Goal: Find specific page/section: Find specific page/section

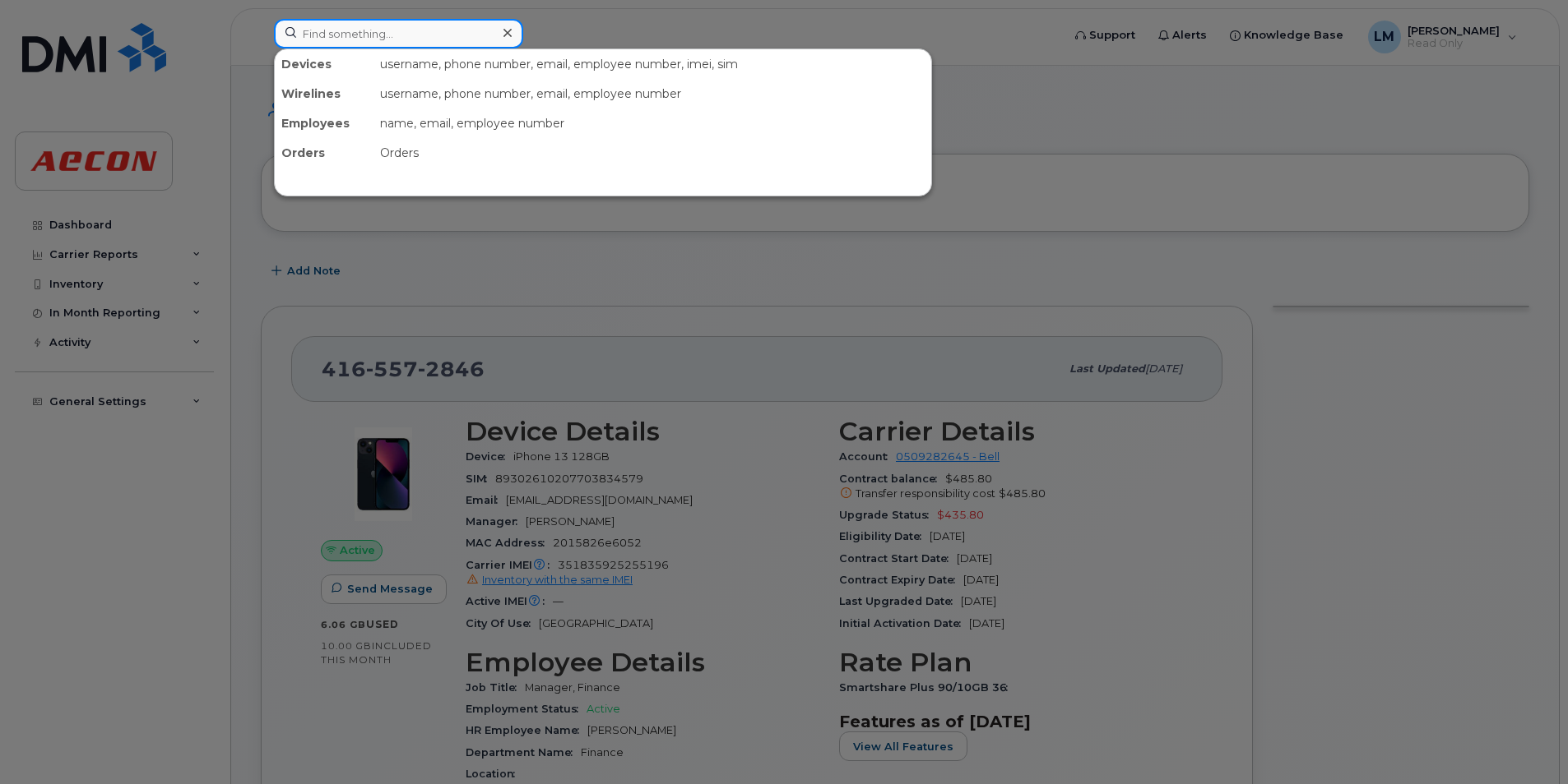
click at [456, 37] on input at bounding box center [399, 33] width 249 height 30
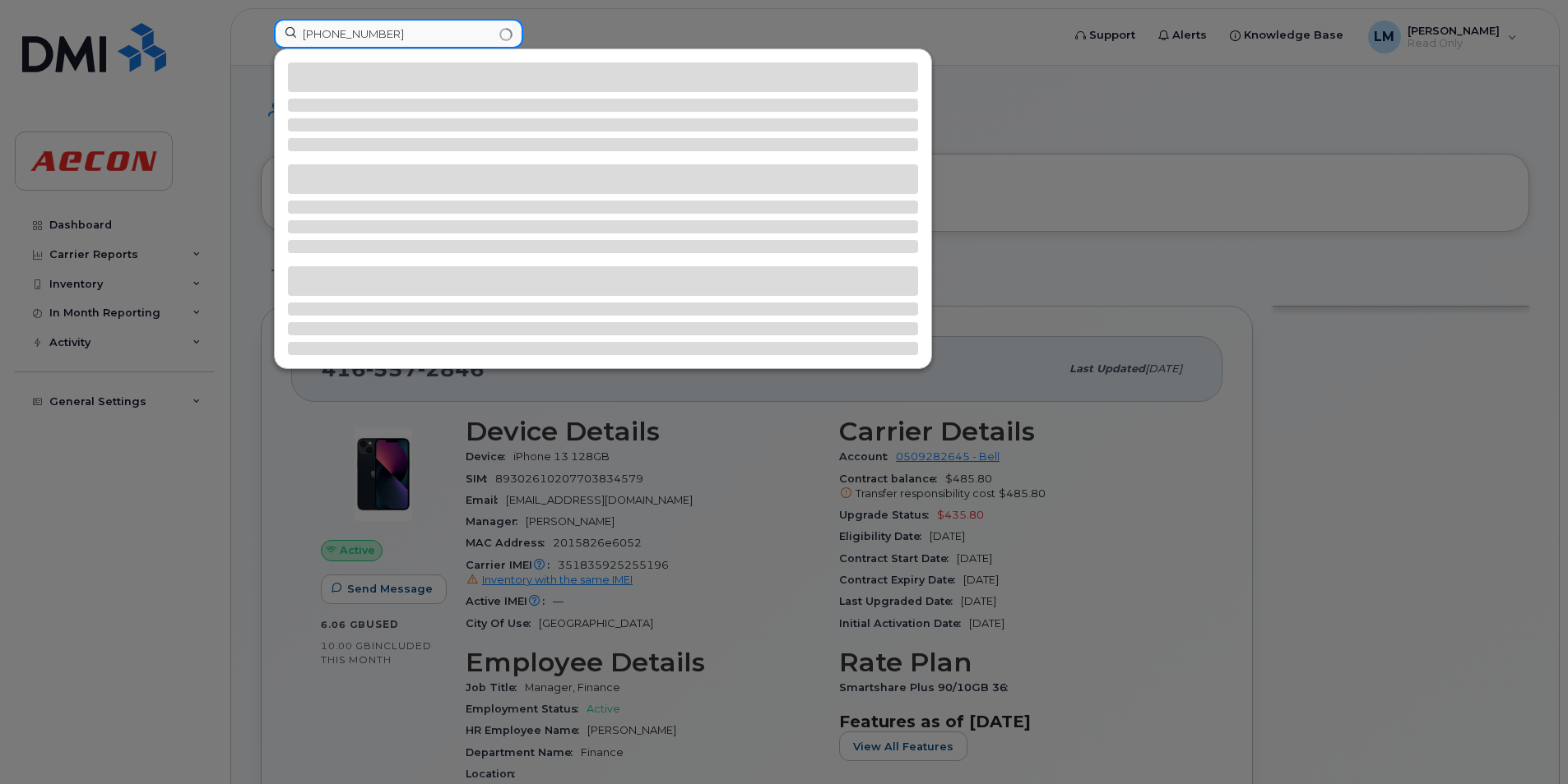
type input "519-993-2386"
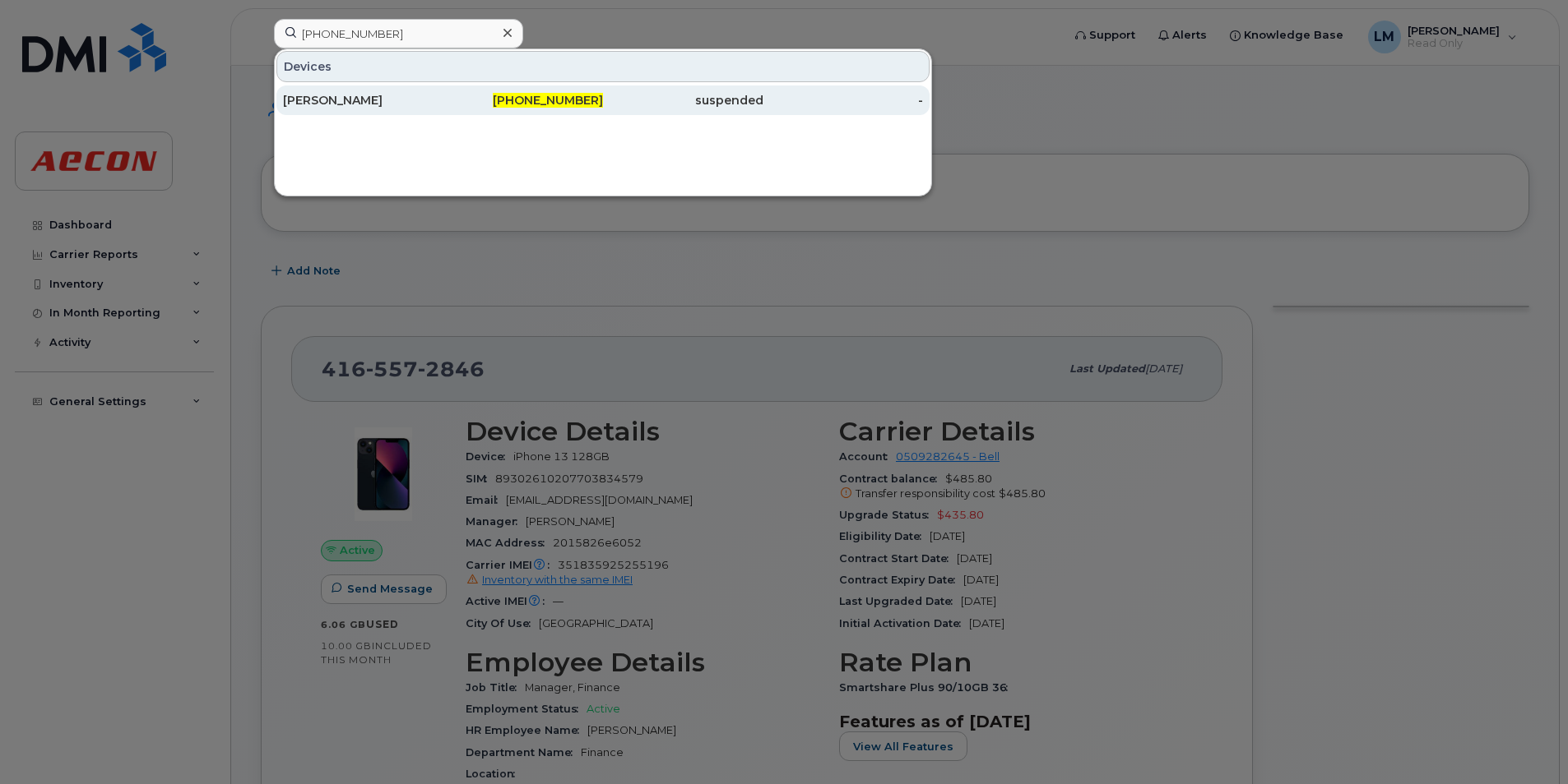
drag, startPoint x: 551, startPoint y: 93, endPoint x: 557, endPoint y: 103, distance: 11.7
click at [551, 93] on div "519-993-2386" at bounding box center [523, 100] width 160 height 16
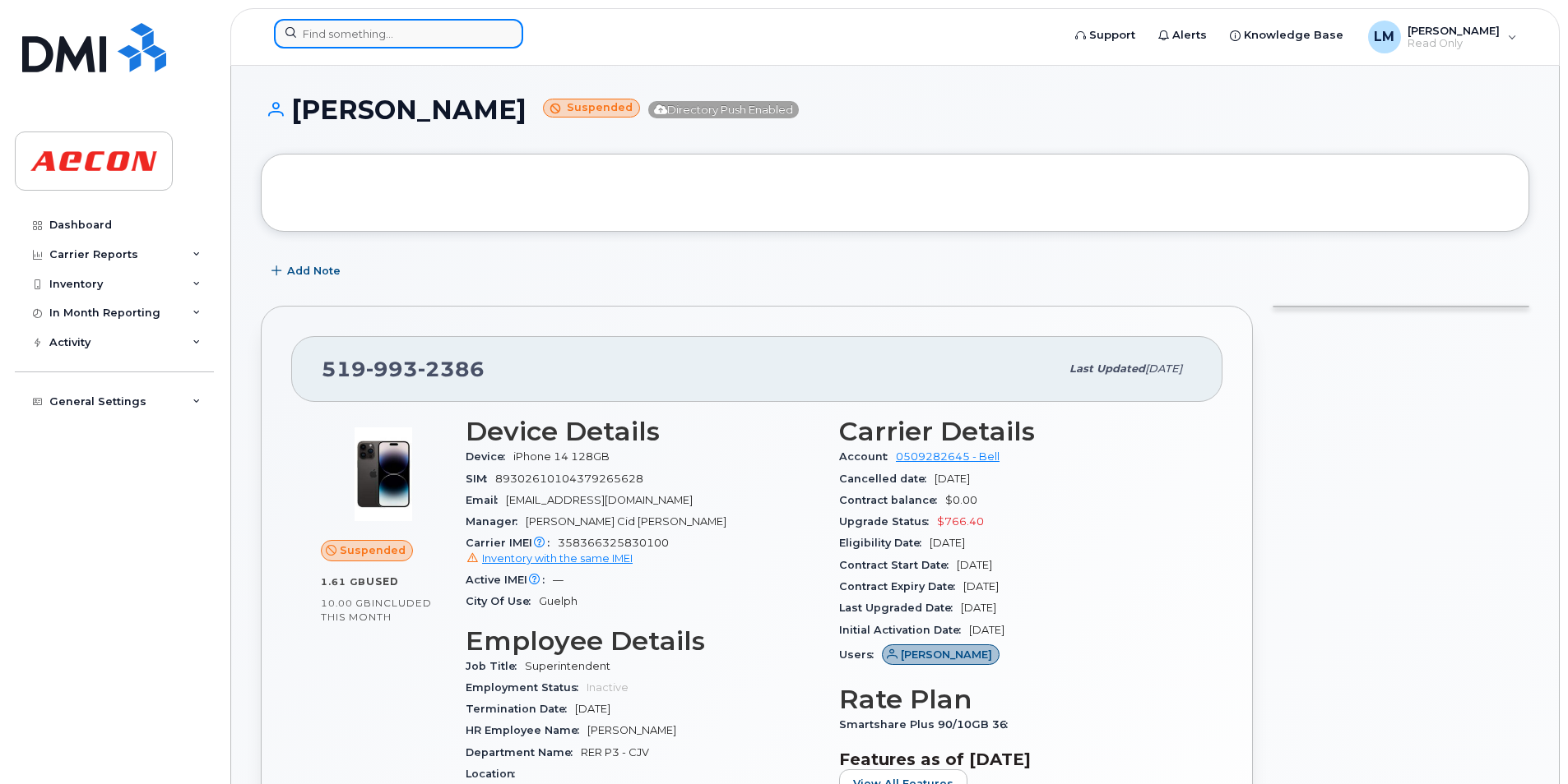
click at [394, 36] on input at bounding box center [399, 33] width 249 height 30
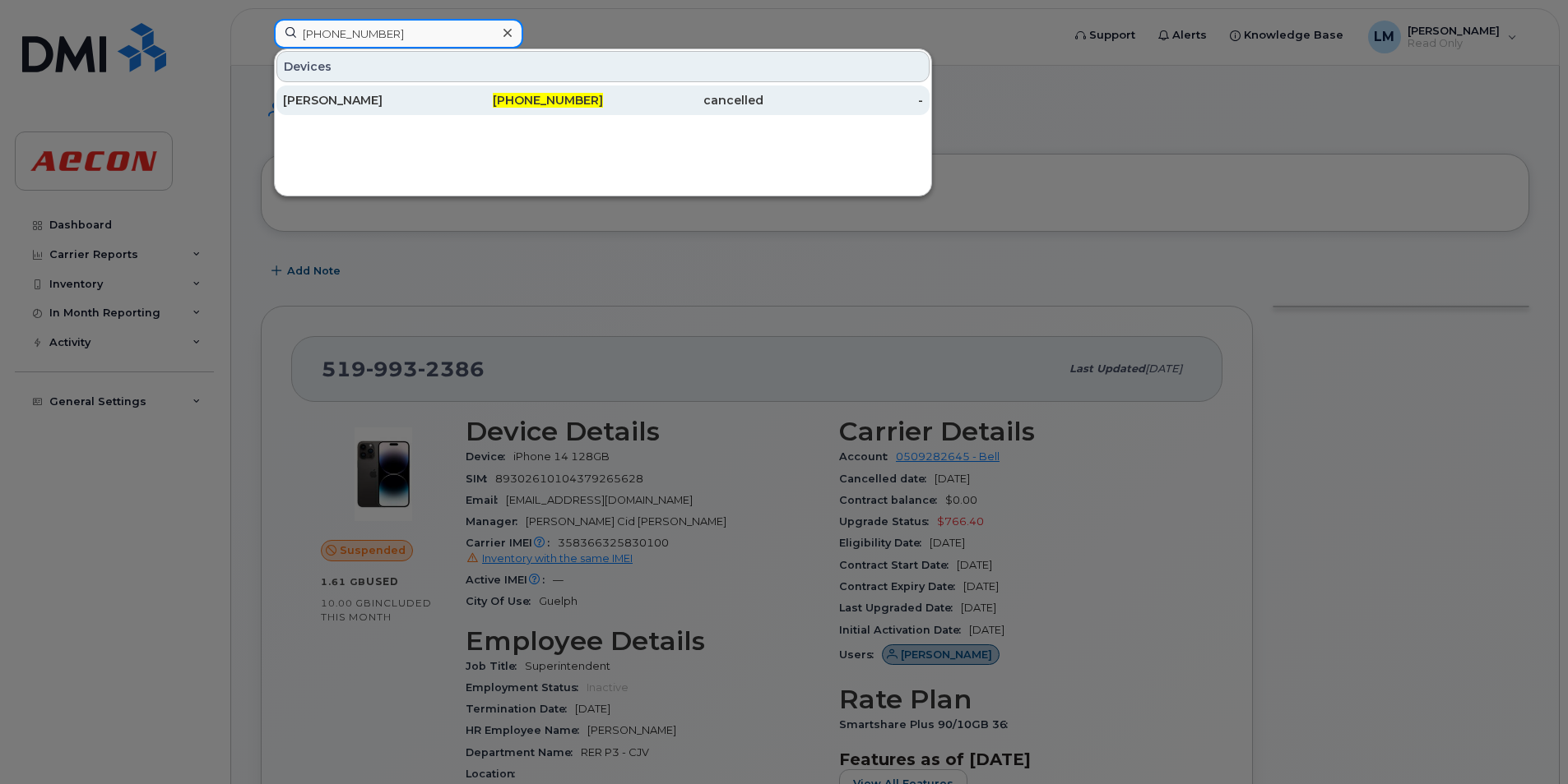
type input "437-360-2856"
click at [590, 96] on span "437-360-2856" at bounding box center [548, 100] width 110 height 14
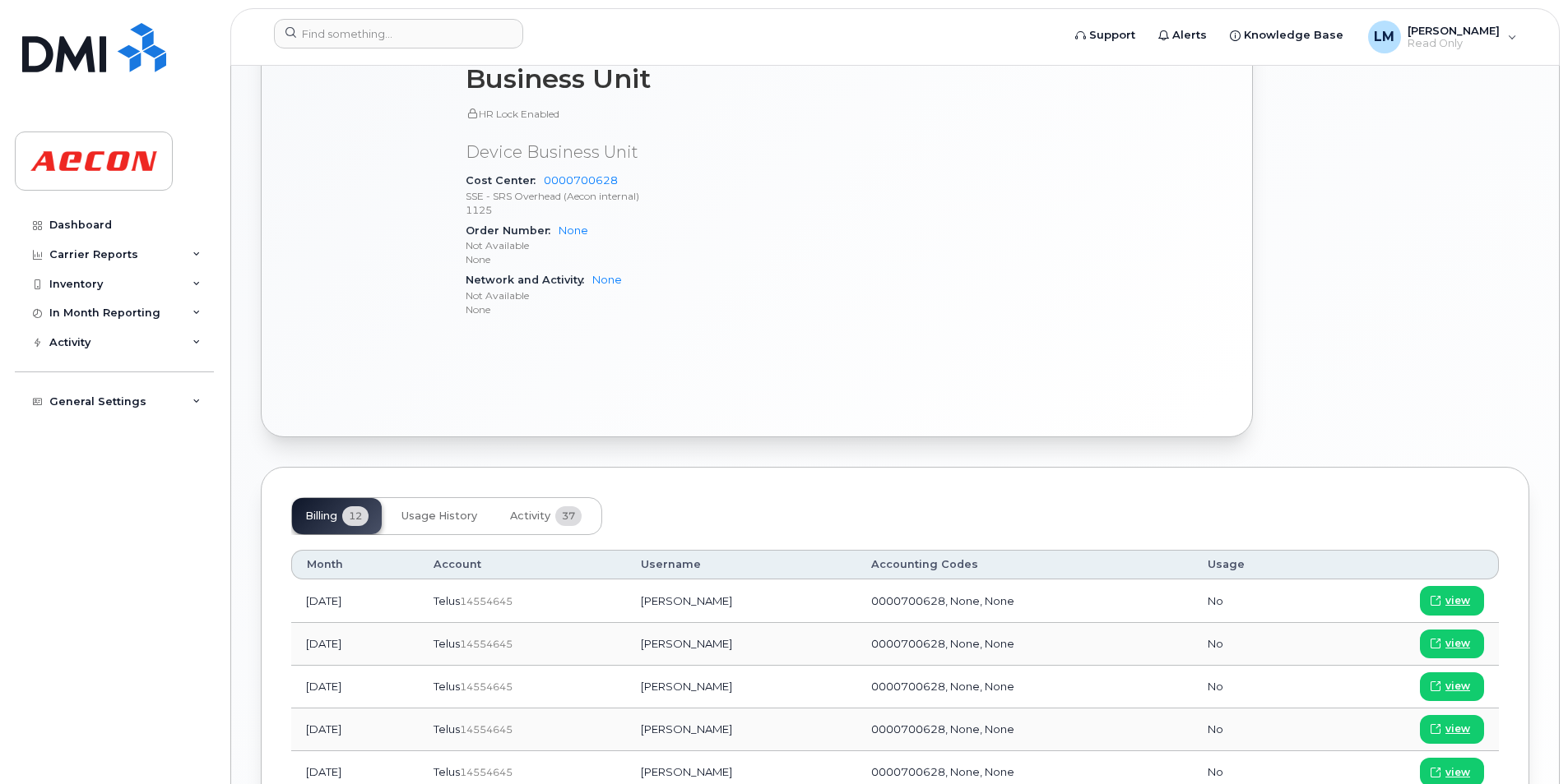
scroll to position [1151, 0]
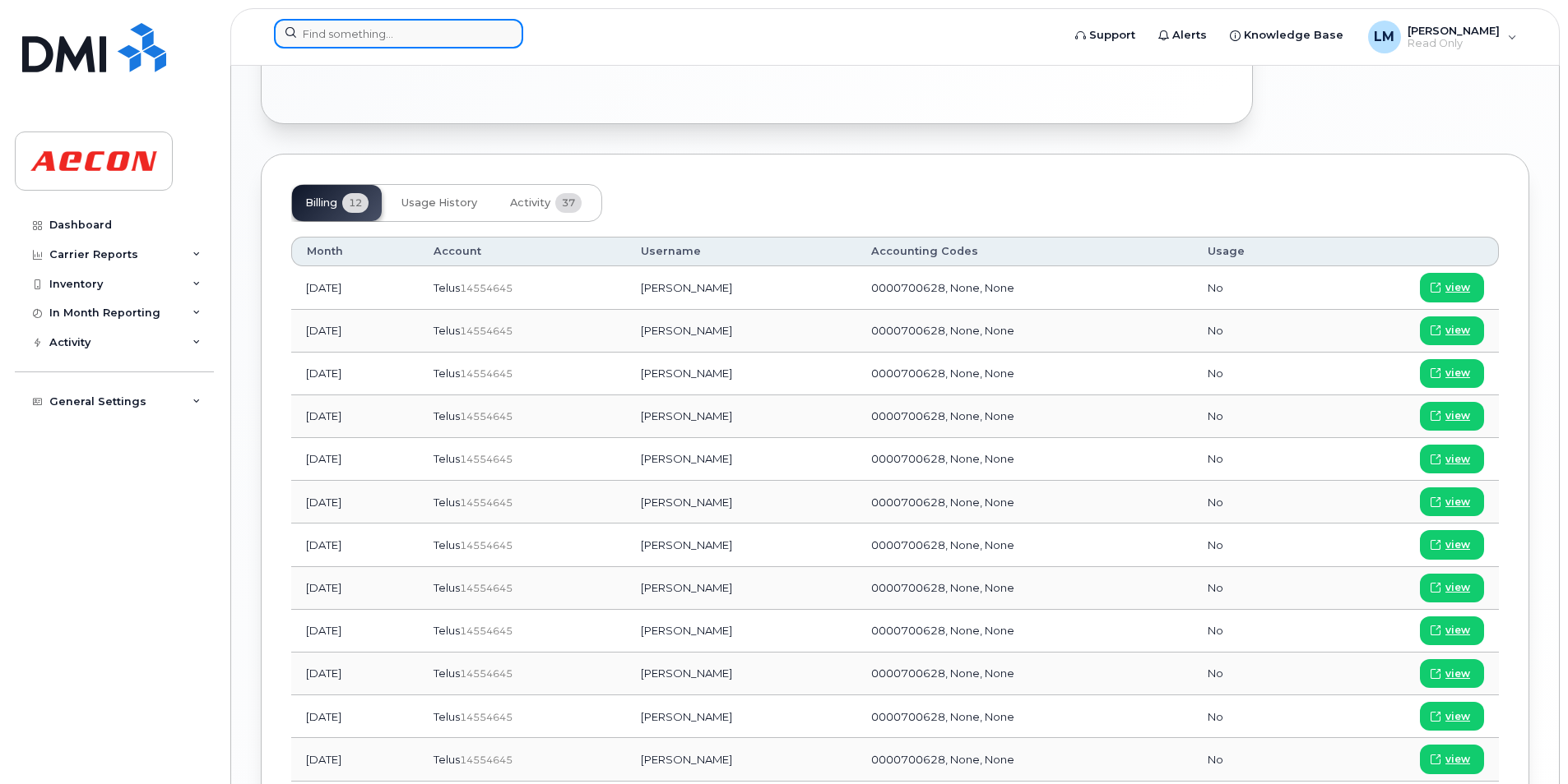
click at [383, 42] on input at bounding box center [399, 33] width 249 height 30
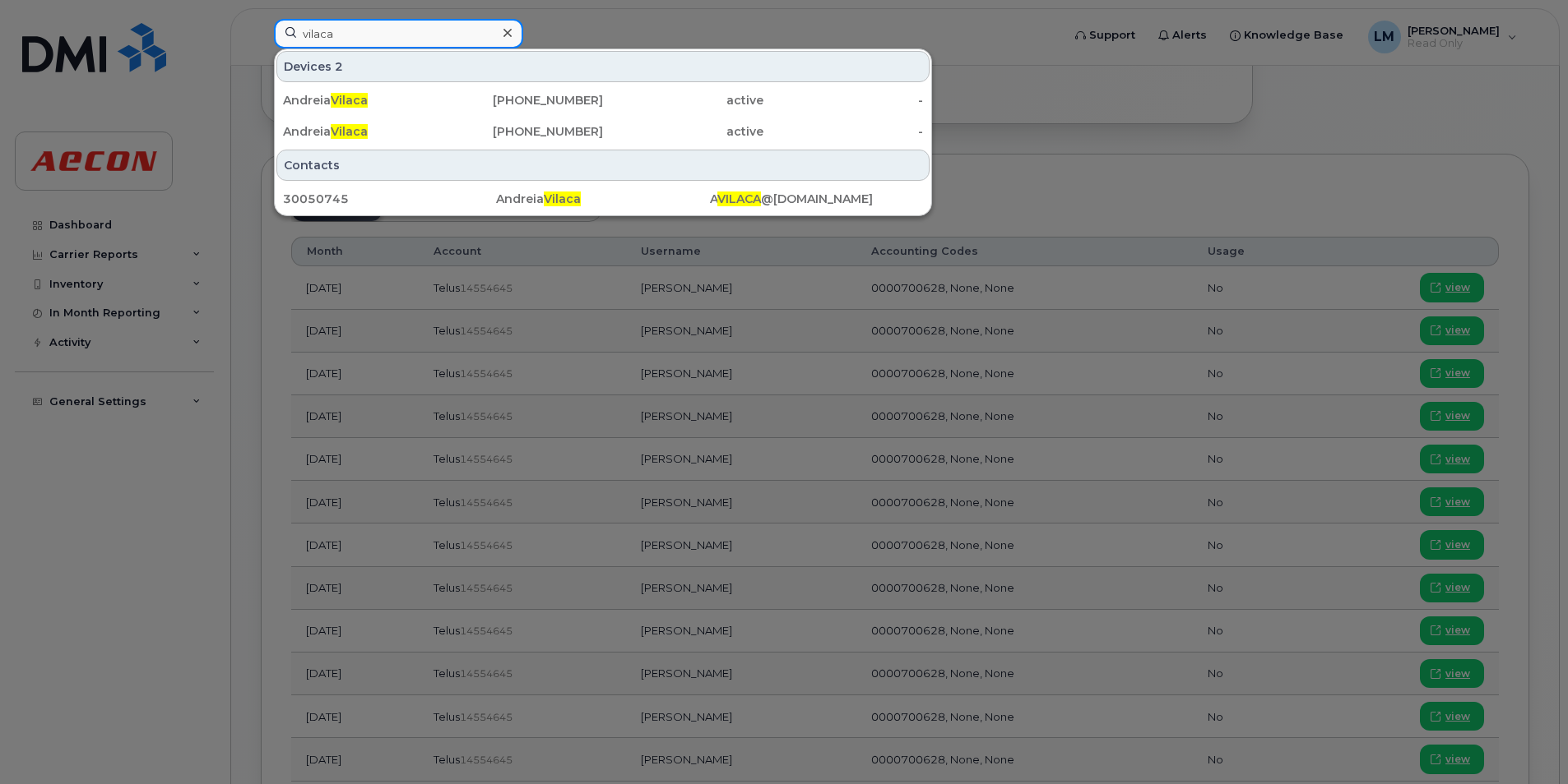
type input "vilaca"
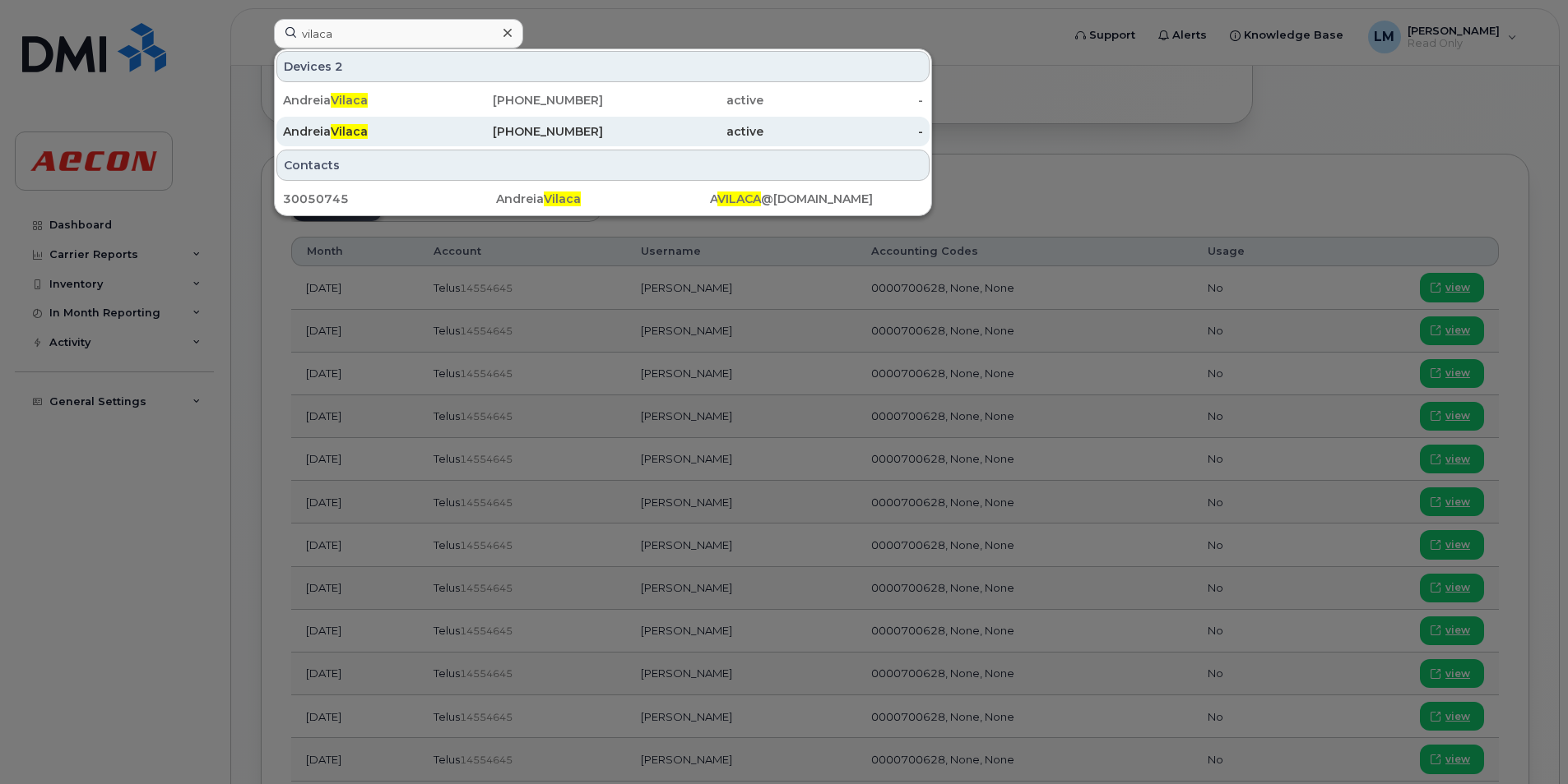
click at [567, 124] on div "[PHONE_NUMBER]" at bounding box center [523, 131] width 160 height 30
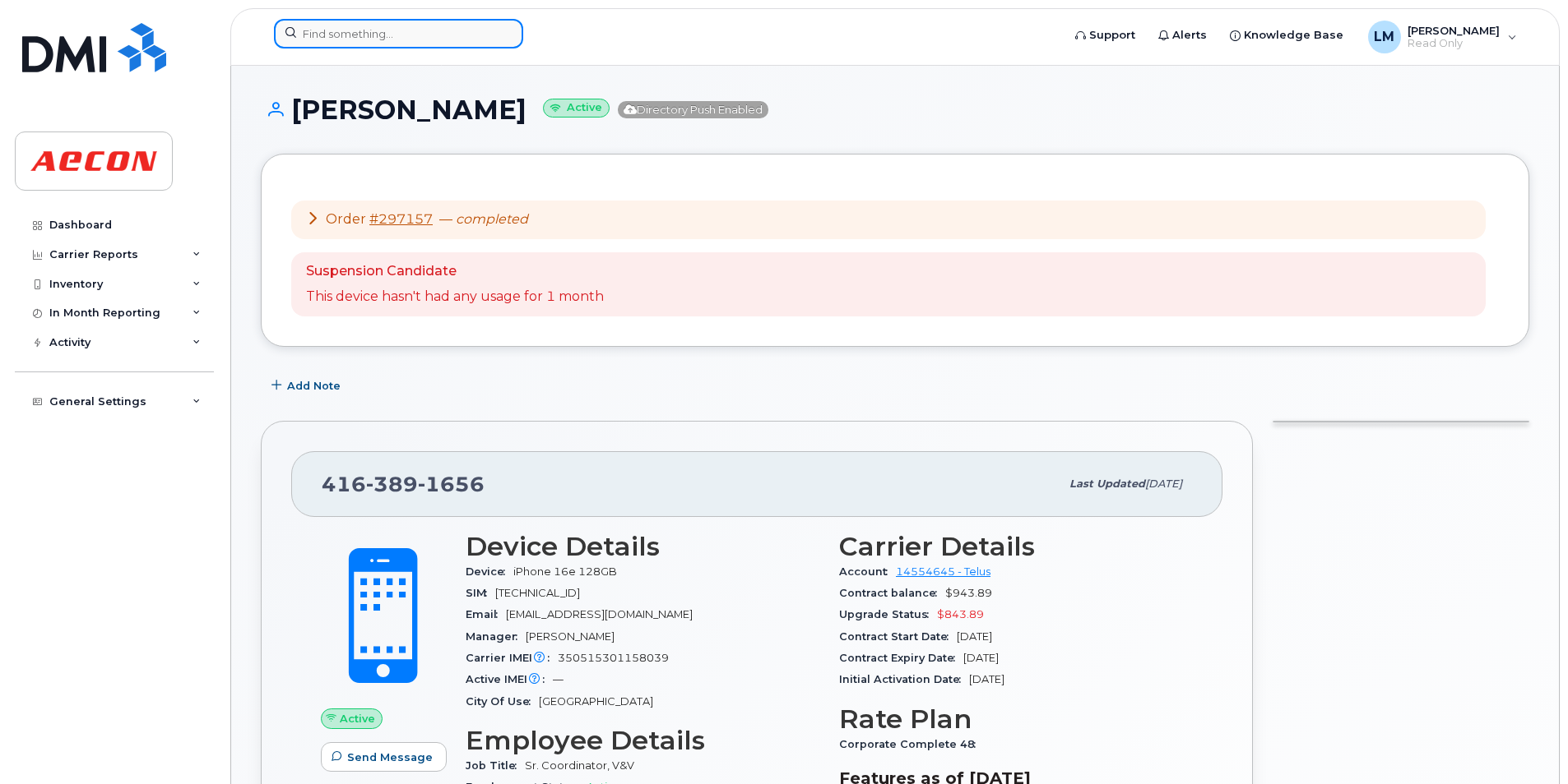
click at [409, 24] on input at bounding box center [399, 33] width 249 height 30
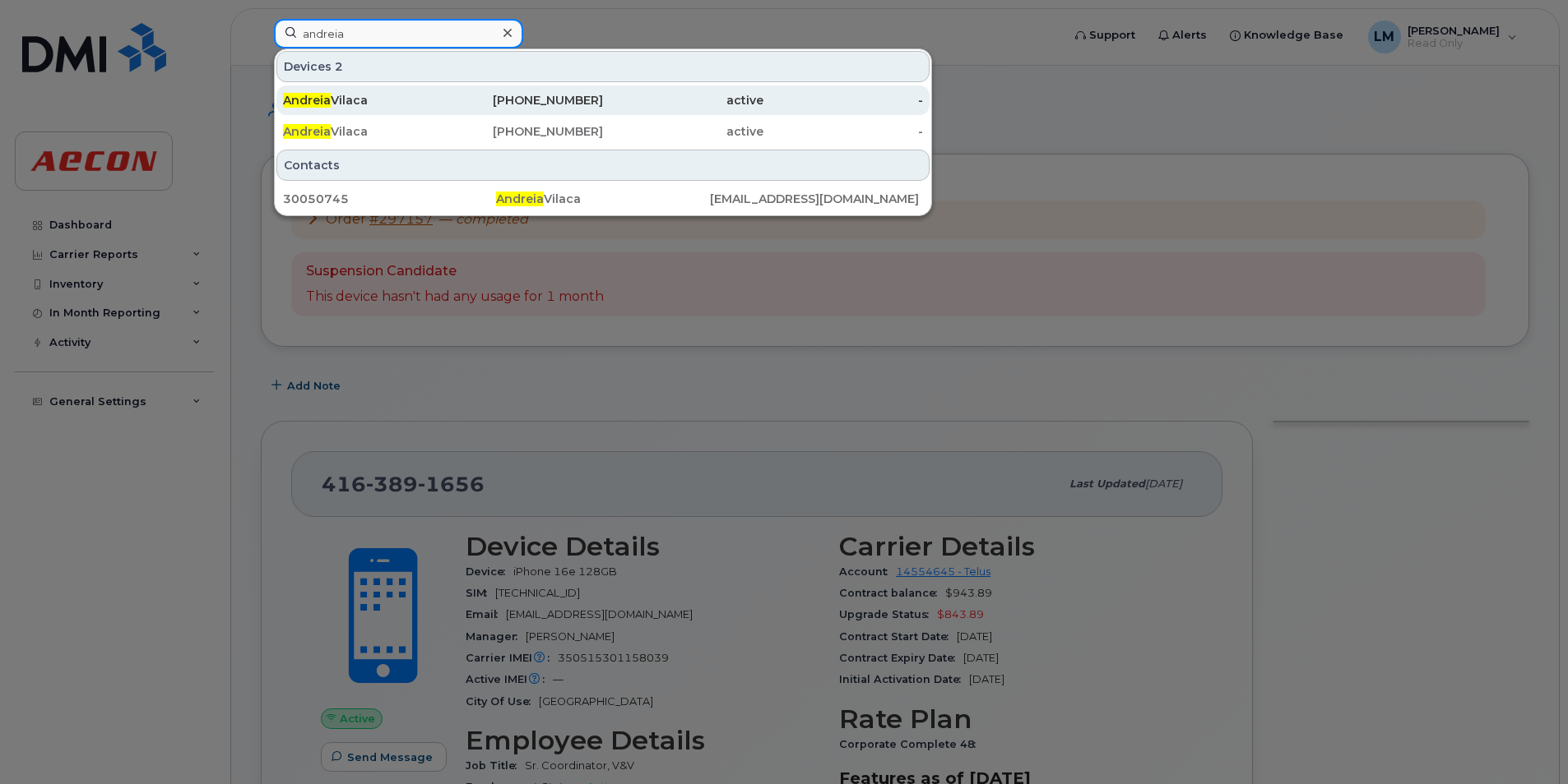
type input "andreia"
click at [496, 102] on div "416-200-8529" at bounding box center [523, 100] width 160 height 16
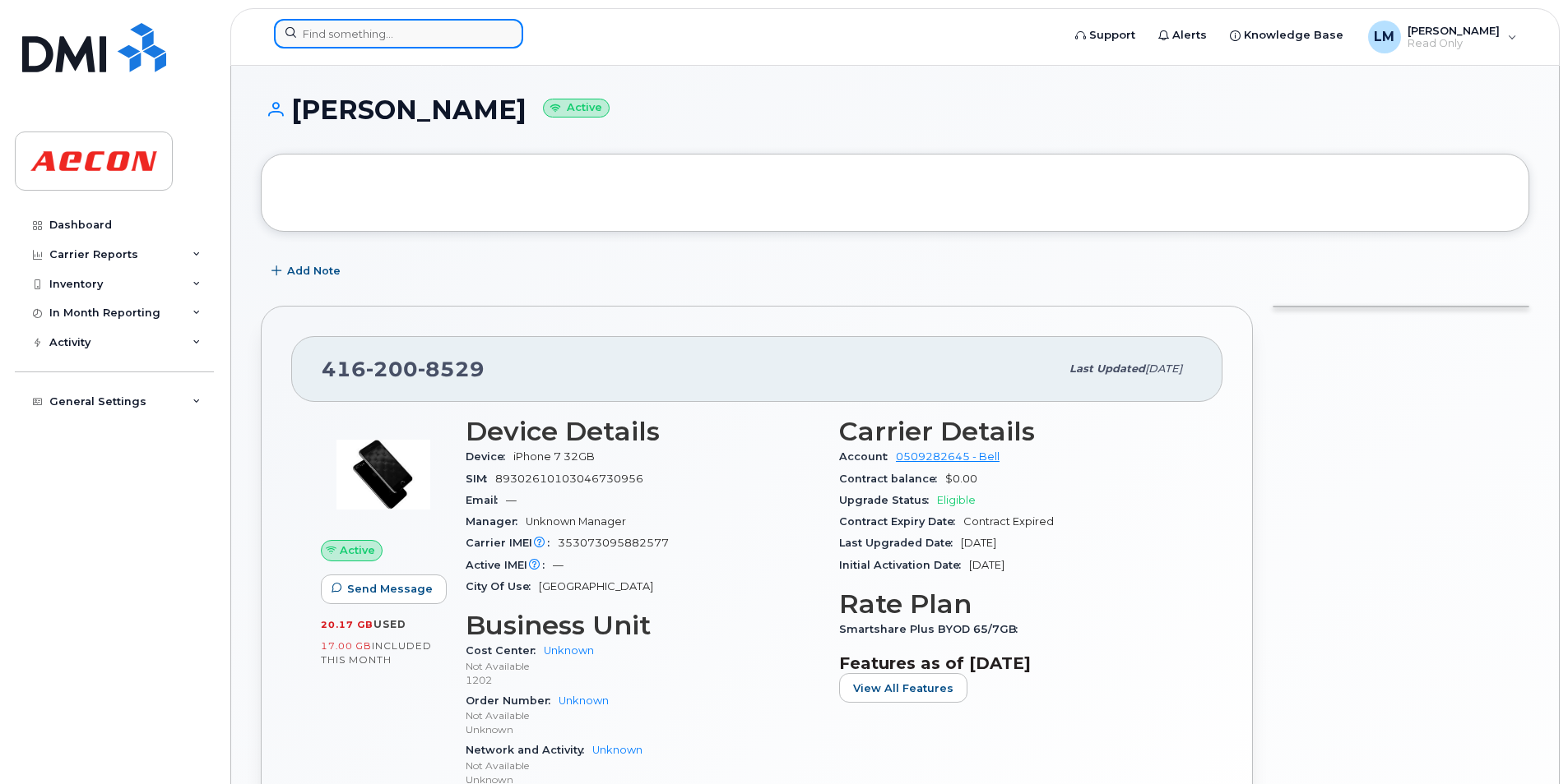
click at [405, 30] on input at bounding box center [399, 33] width 249 height 30
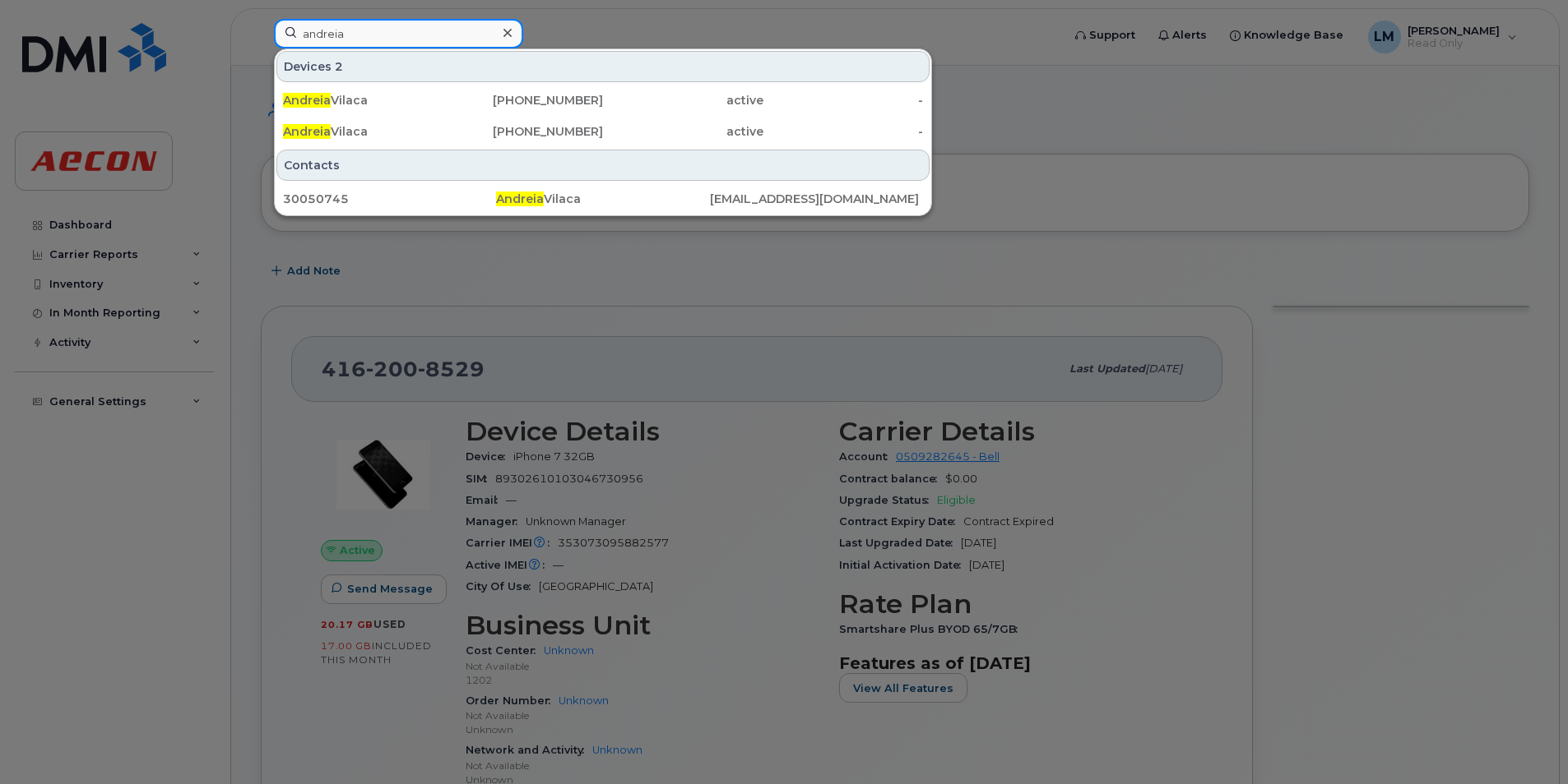
type input "andreia"
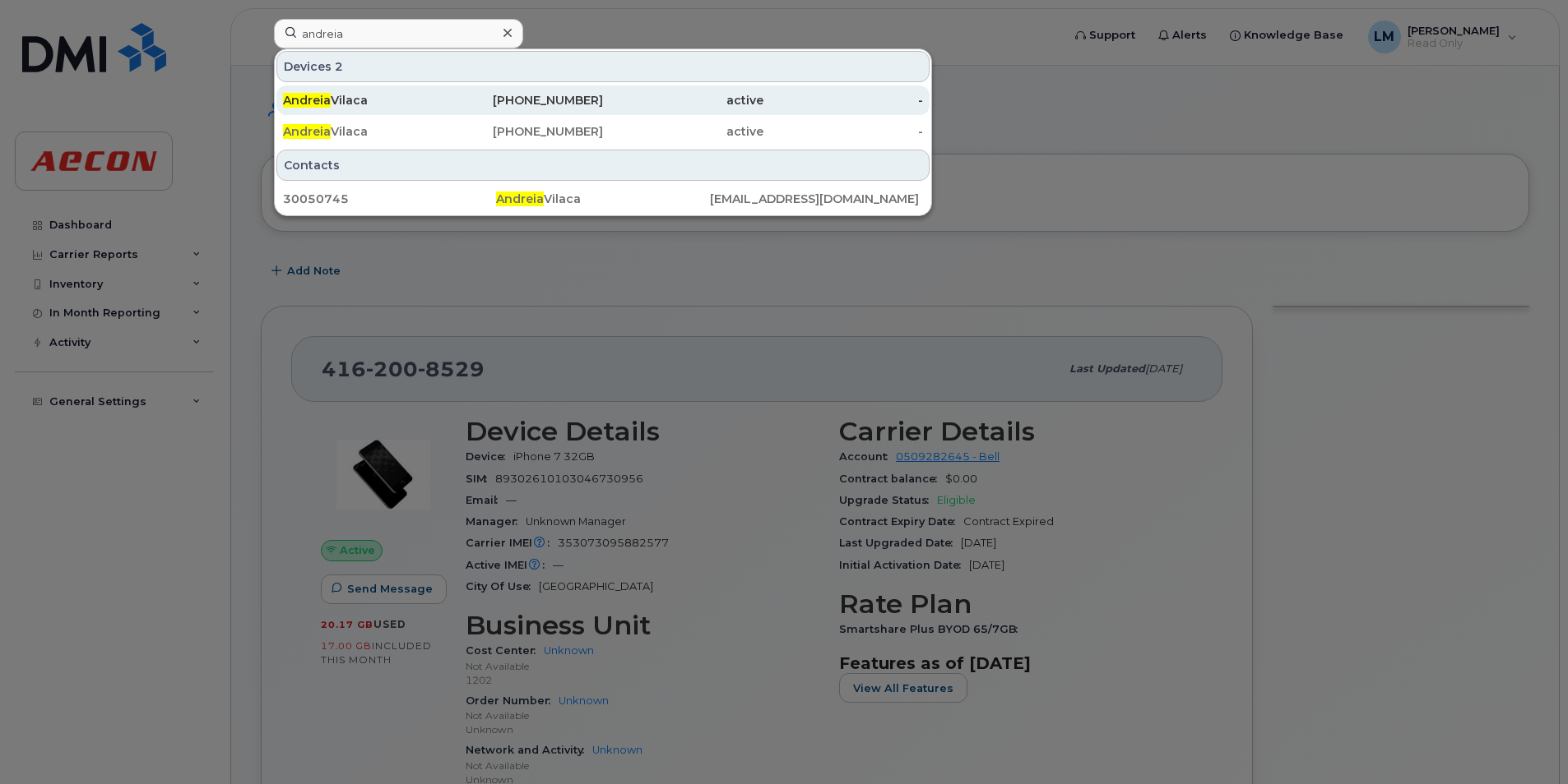
click at [525, 105] on div "[PHONE_NUMBER]" at bounding box center [523, 100] width 160 height 16
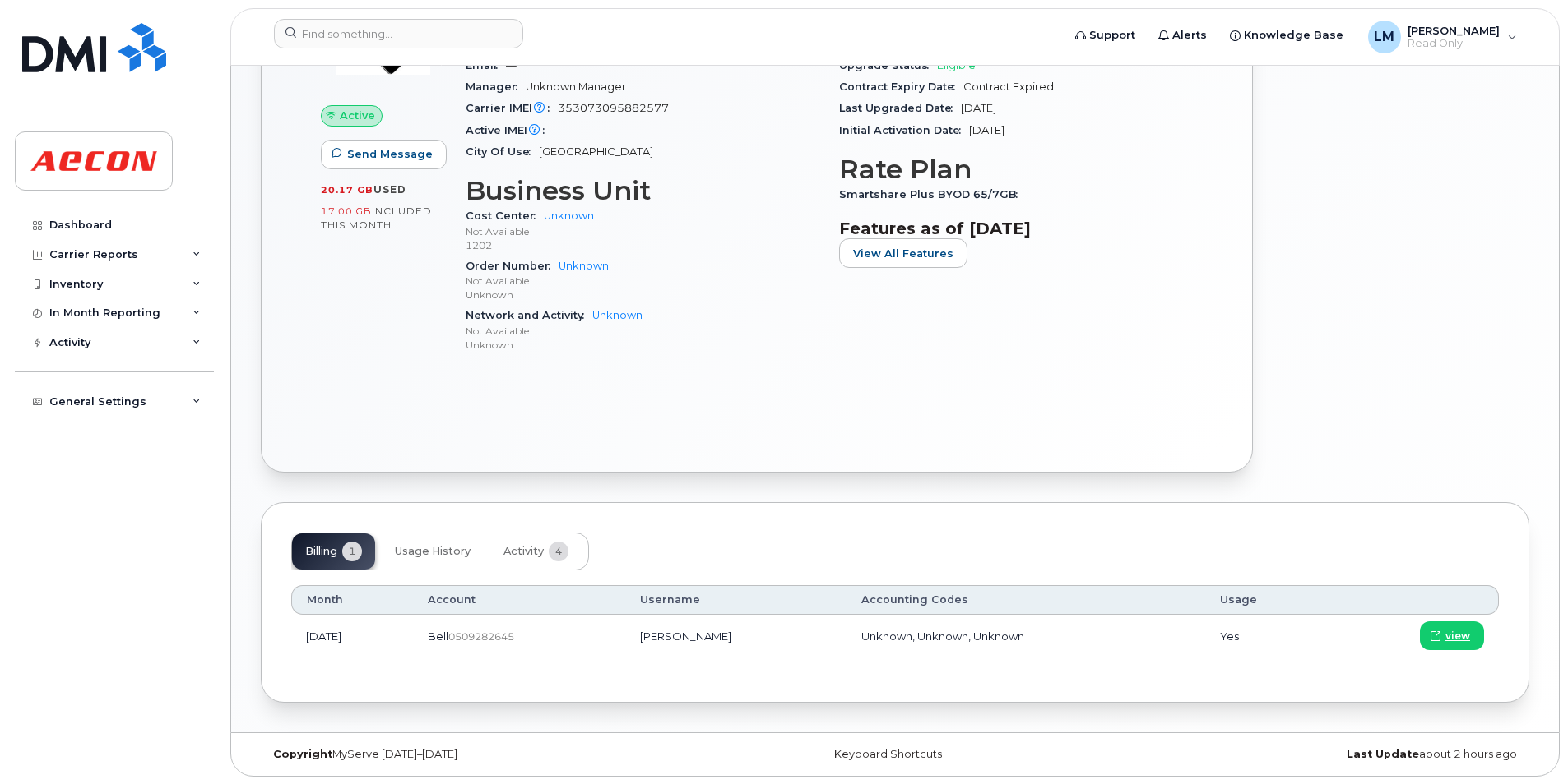
scroll to position [436, 0]
click at [465, 555] on span "Usage History" at bounding box center [432, 551] width 75 height 14
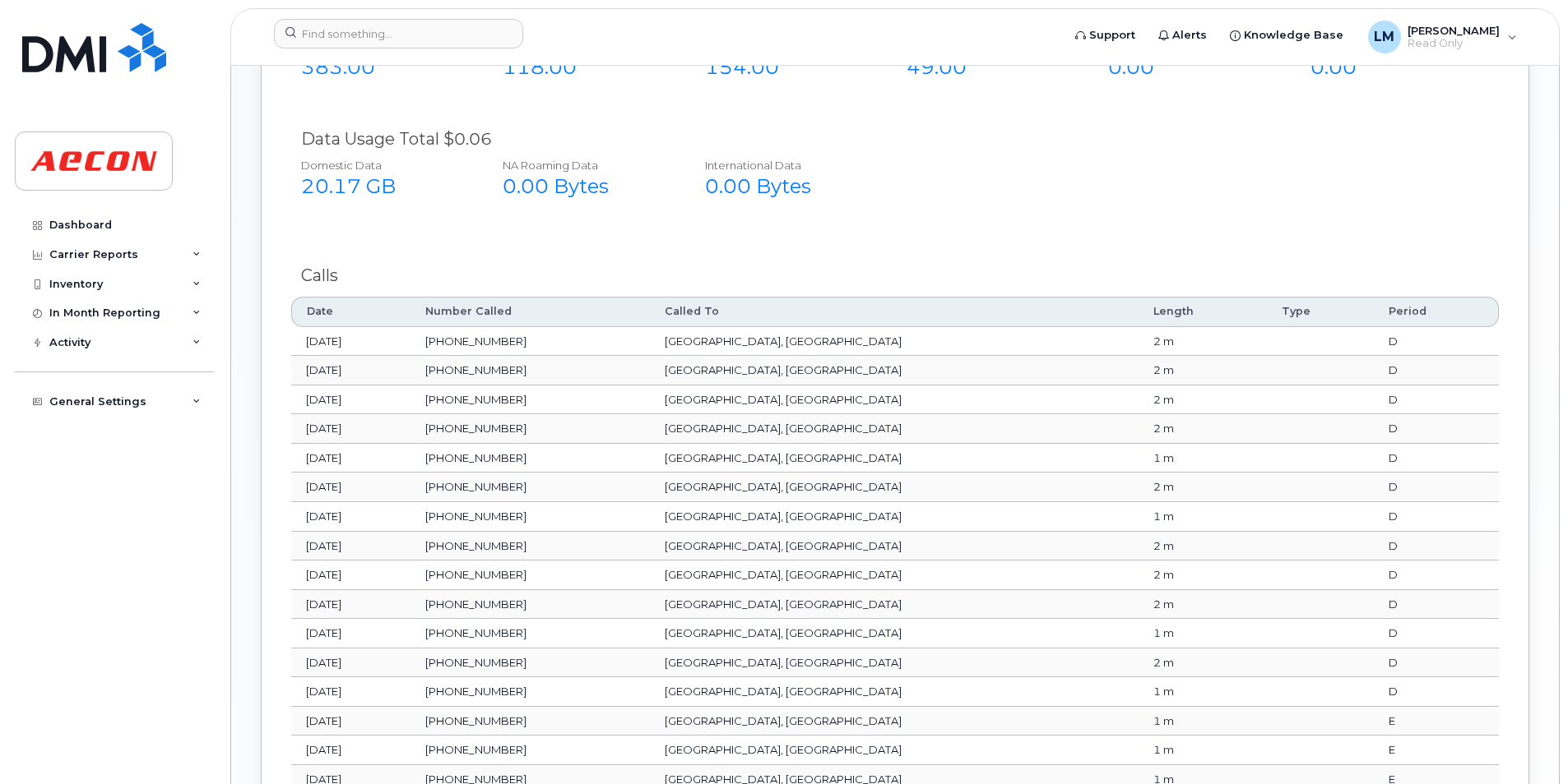
scroll to position [929, 0]
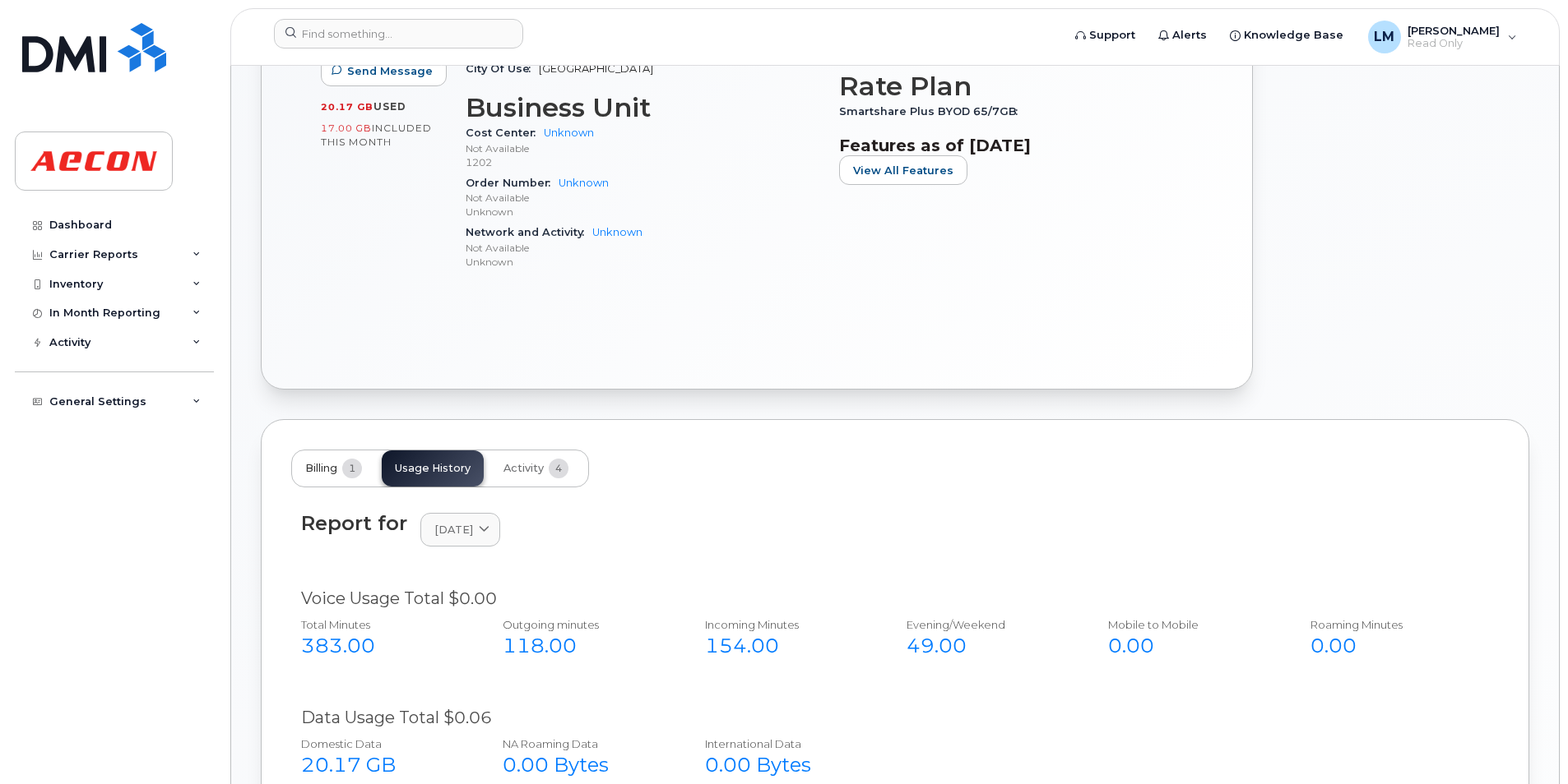
click at [333, 471] on span "Billing" at bounding box center [321, 469] width 32 height 14
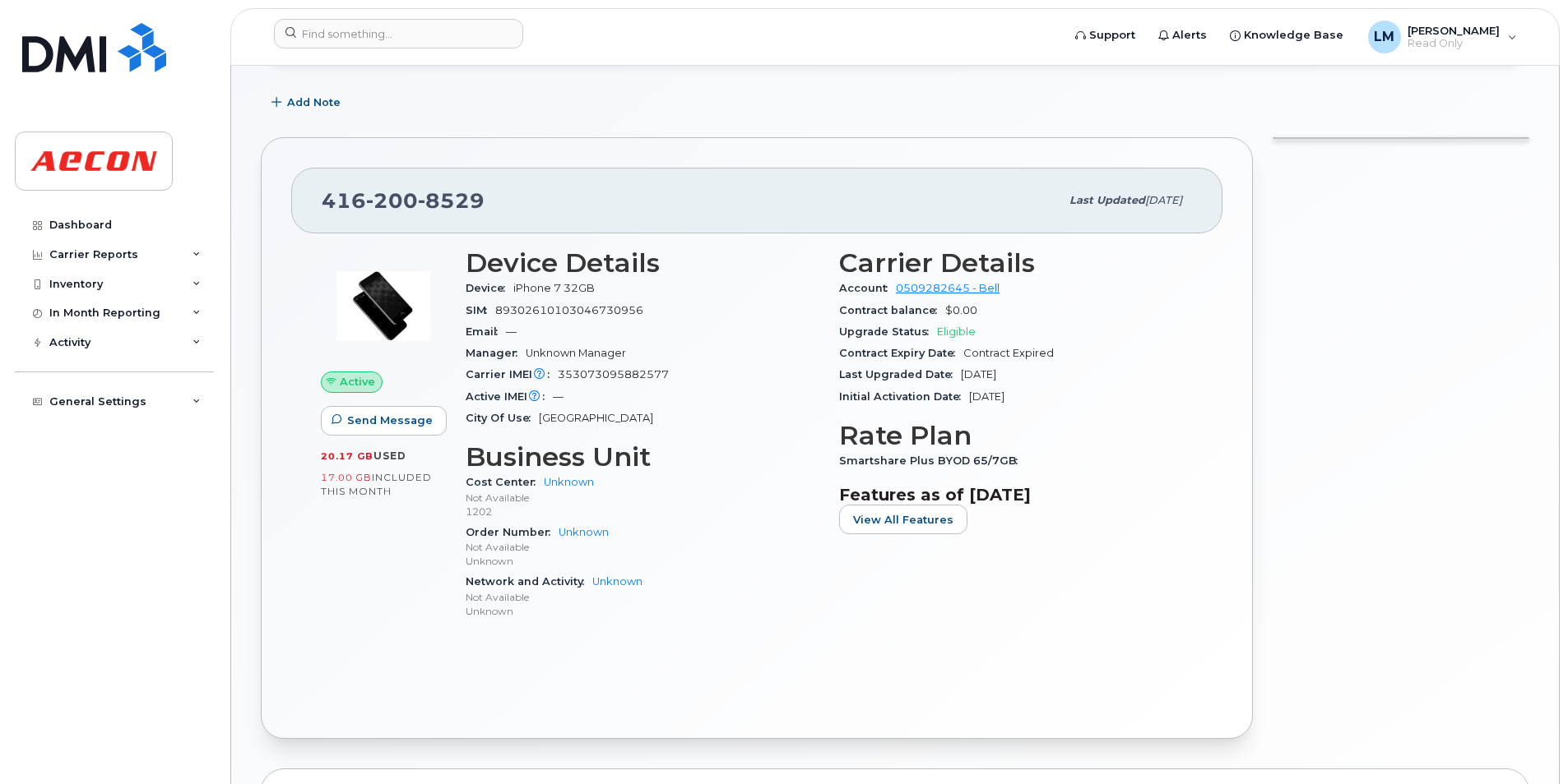
scroll to position [0, 0]
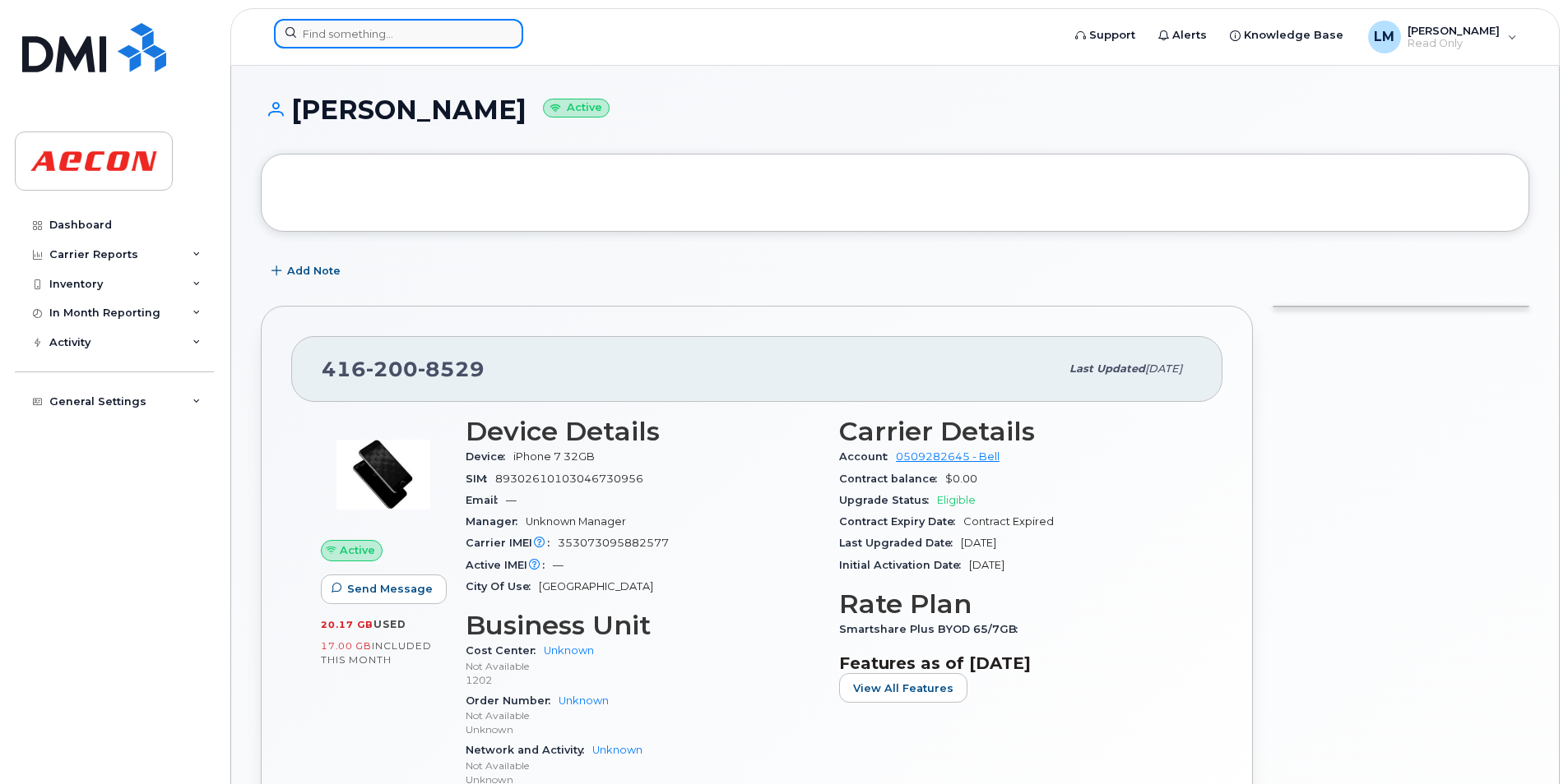
click at [428, 32] on input at bounding box center [399, 33] width 249 height 30
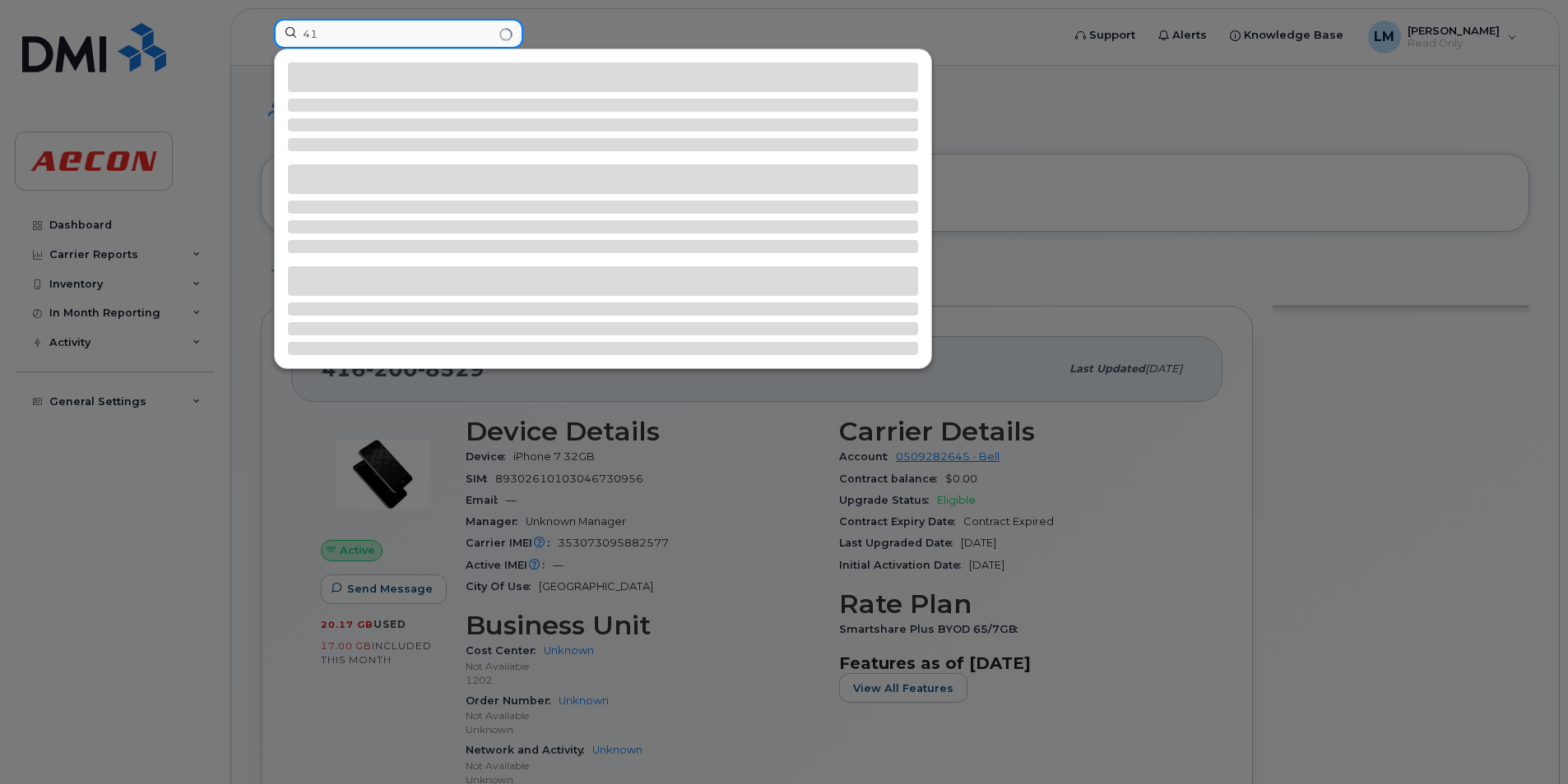
type input "4"
type input "416 389 1656"
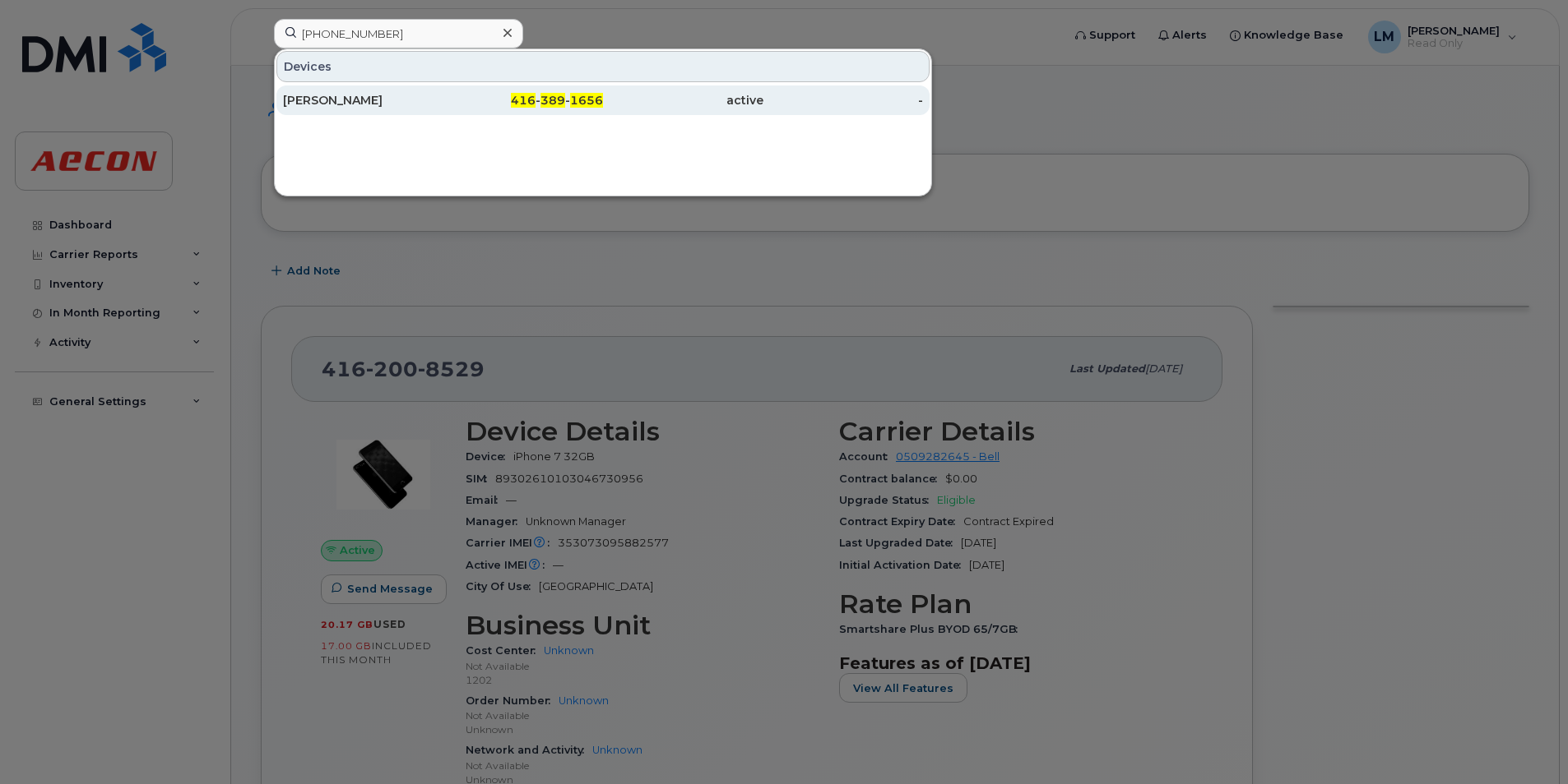
click at [440, 108] on div "[PERSON_NAME]" at bounding box center [363, 100] width 160 height 30
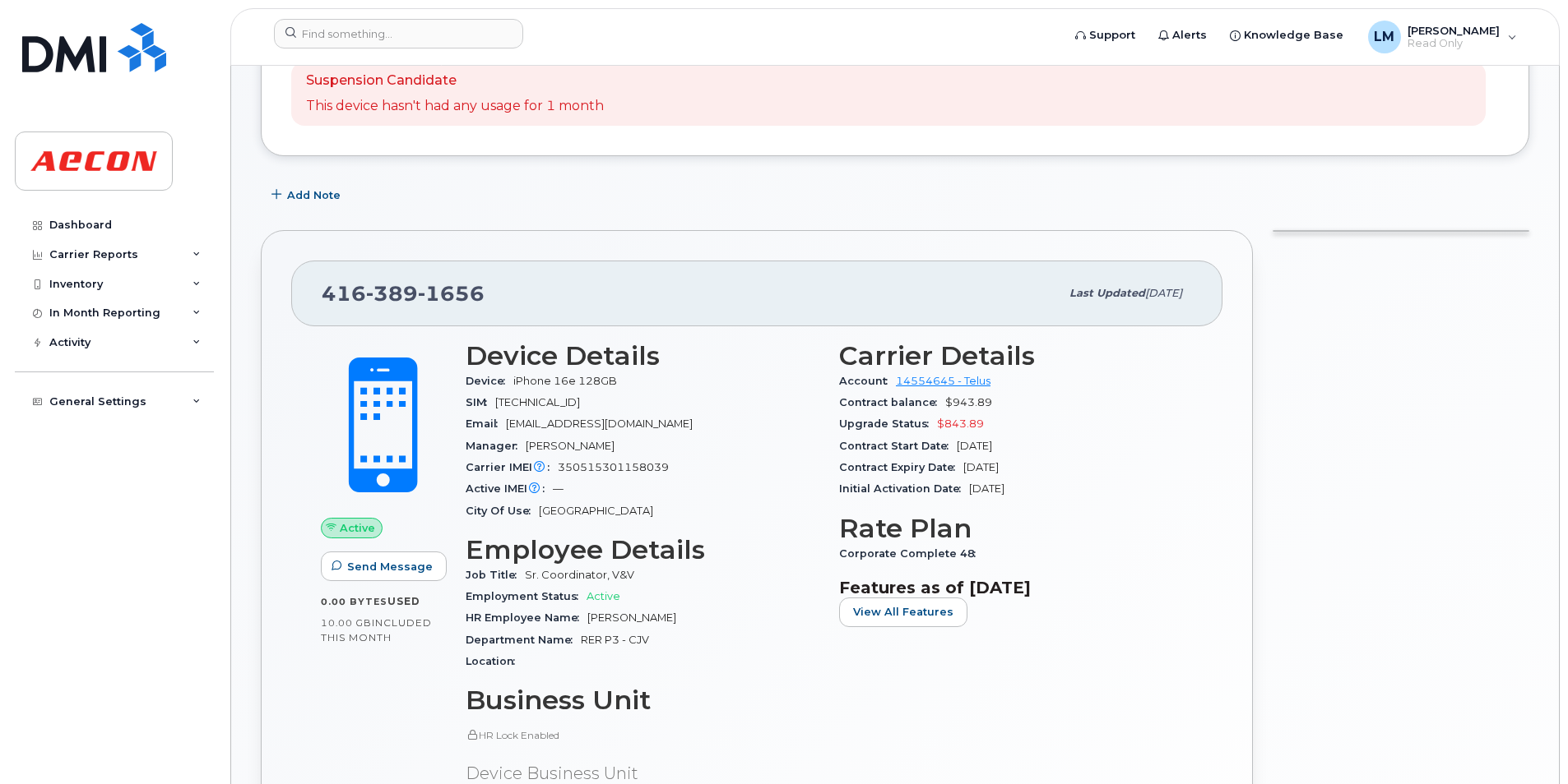
scroll to position [164, 0]
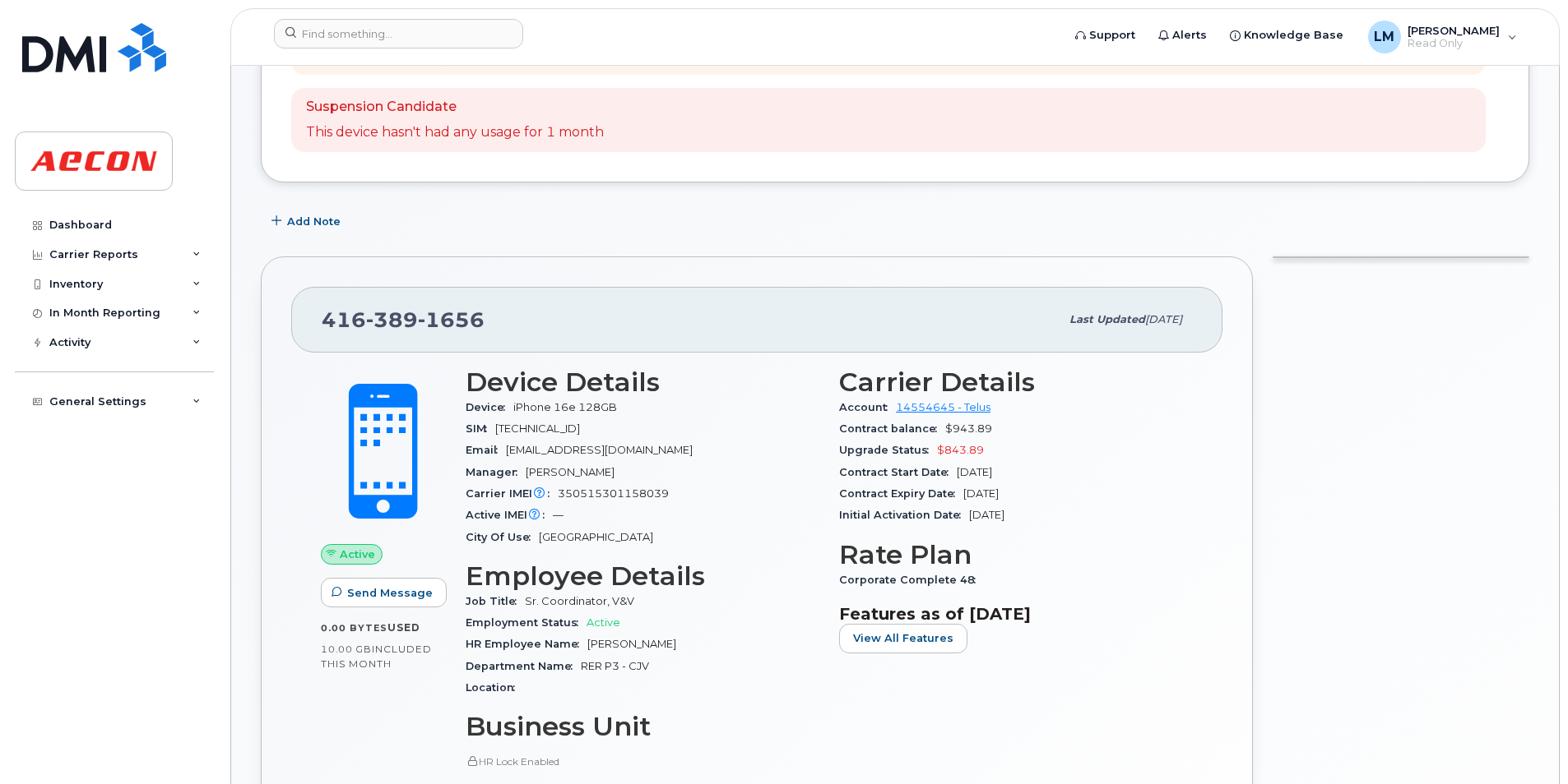
click at [1564, 722] on body "Support Alerts Knowledge Base [PERSON_NAME] Read Only English Français Adjust A…" at bounding box center [784, 617] width 1568 height 1563
drag, startPoint x: 1567, startPoint y: 468, endPoint x: 1571, endPoint y: 480, distance: 12.6
click at [1567, 480] on html "Support Alerts Knowledge Base [PERSON_NAME] Read Only English Français Adjust A…" at bounding box center [784, 617] width 1568 height 1563
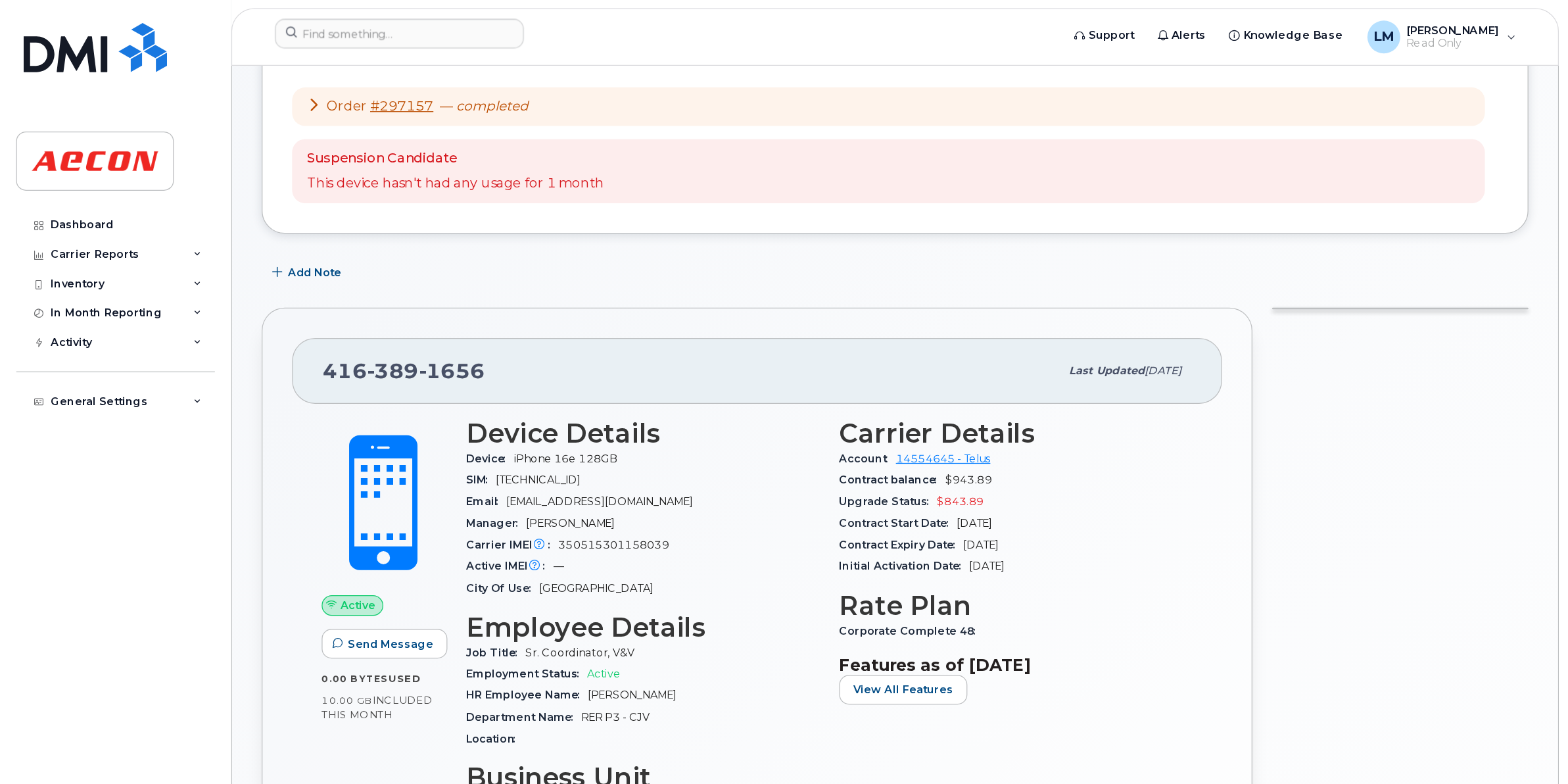
scroll to position [263, 0]
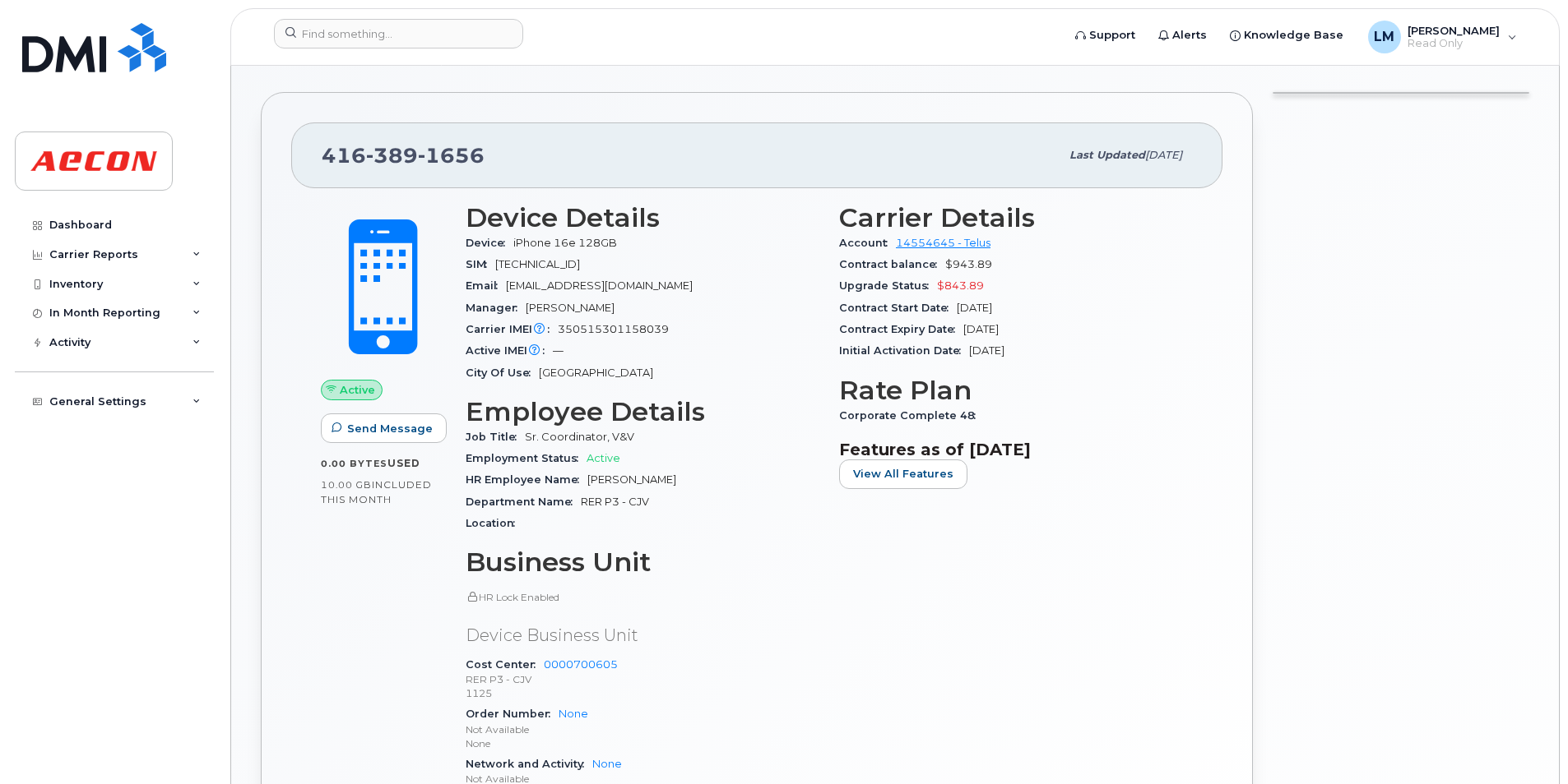
click at [1464, 533] on div at bounding box center [1401, 507] width 276 height 849
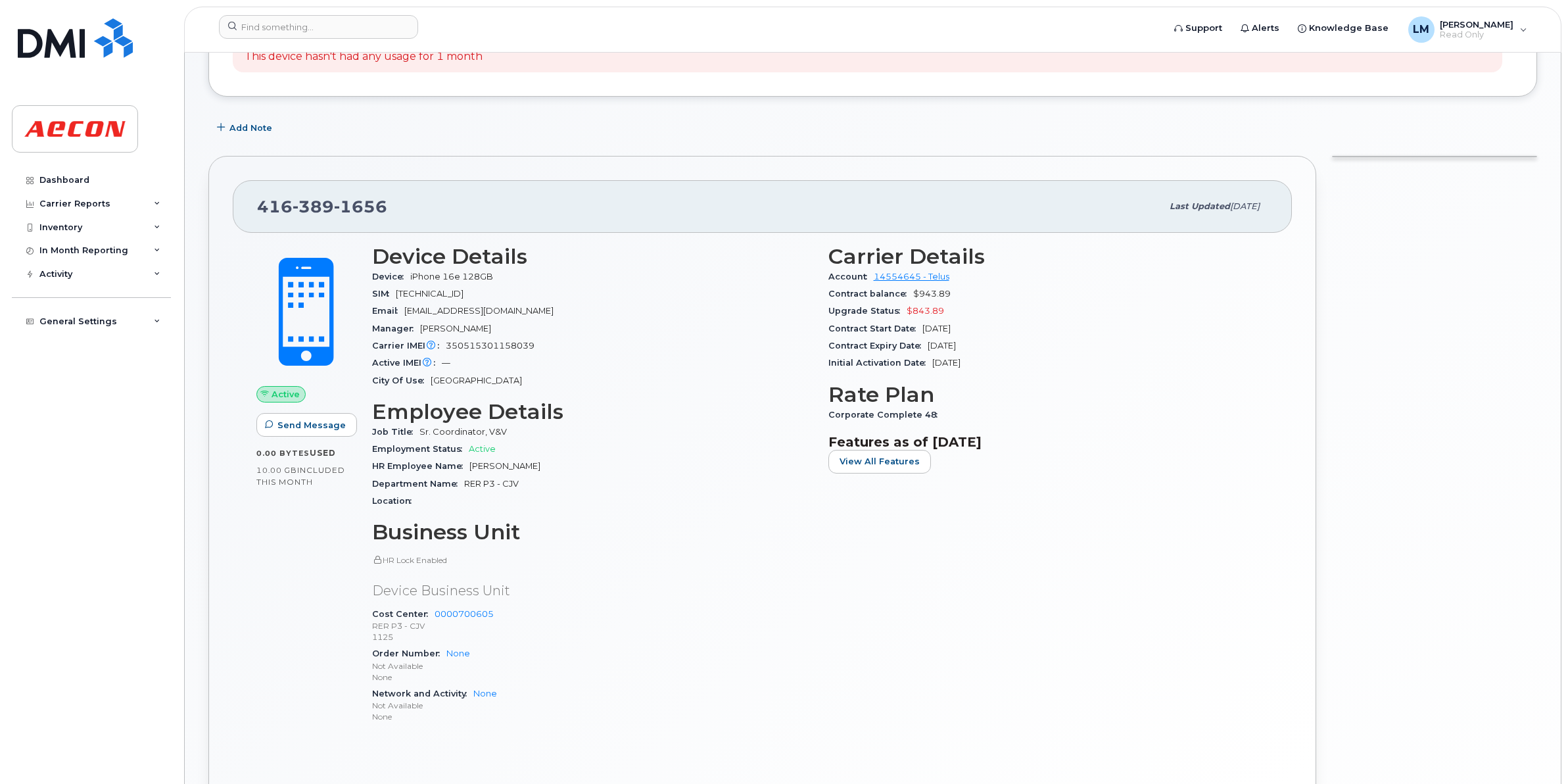
scroll to position [99, 0]
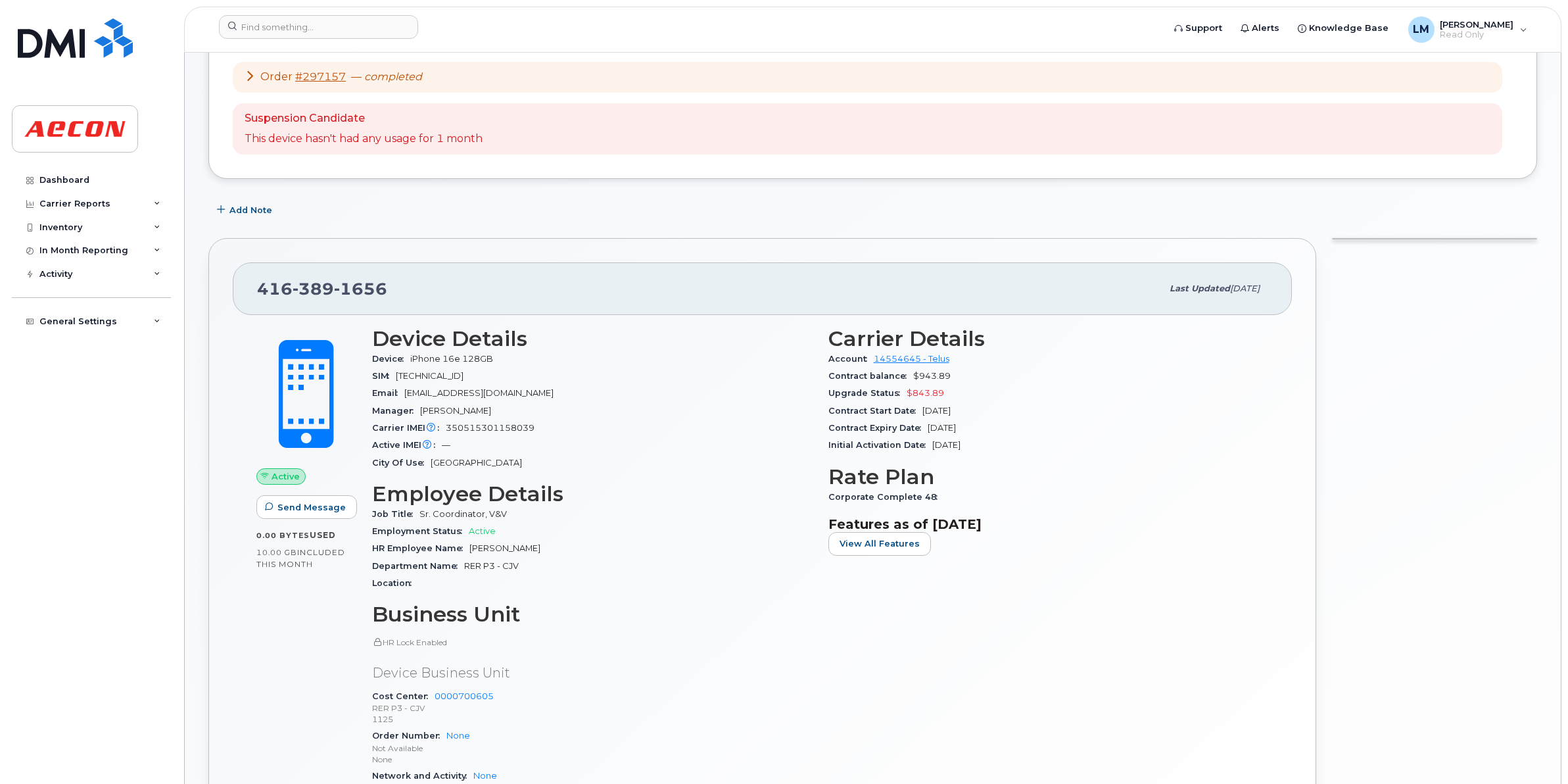
drag, startPoint x: 747, startPoint y: 697, endPoint x: 750, endPoint y: 691, distance: 6.7
click at [747, 627] on div "Cost Center 0000700605 RER P3 - CJV 1125" at bounding box center [592, 708] width 441 height 40
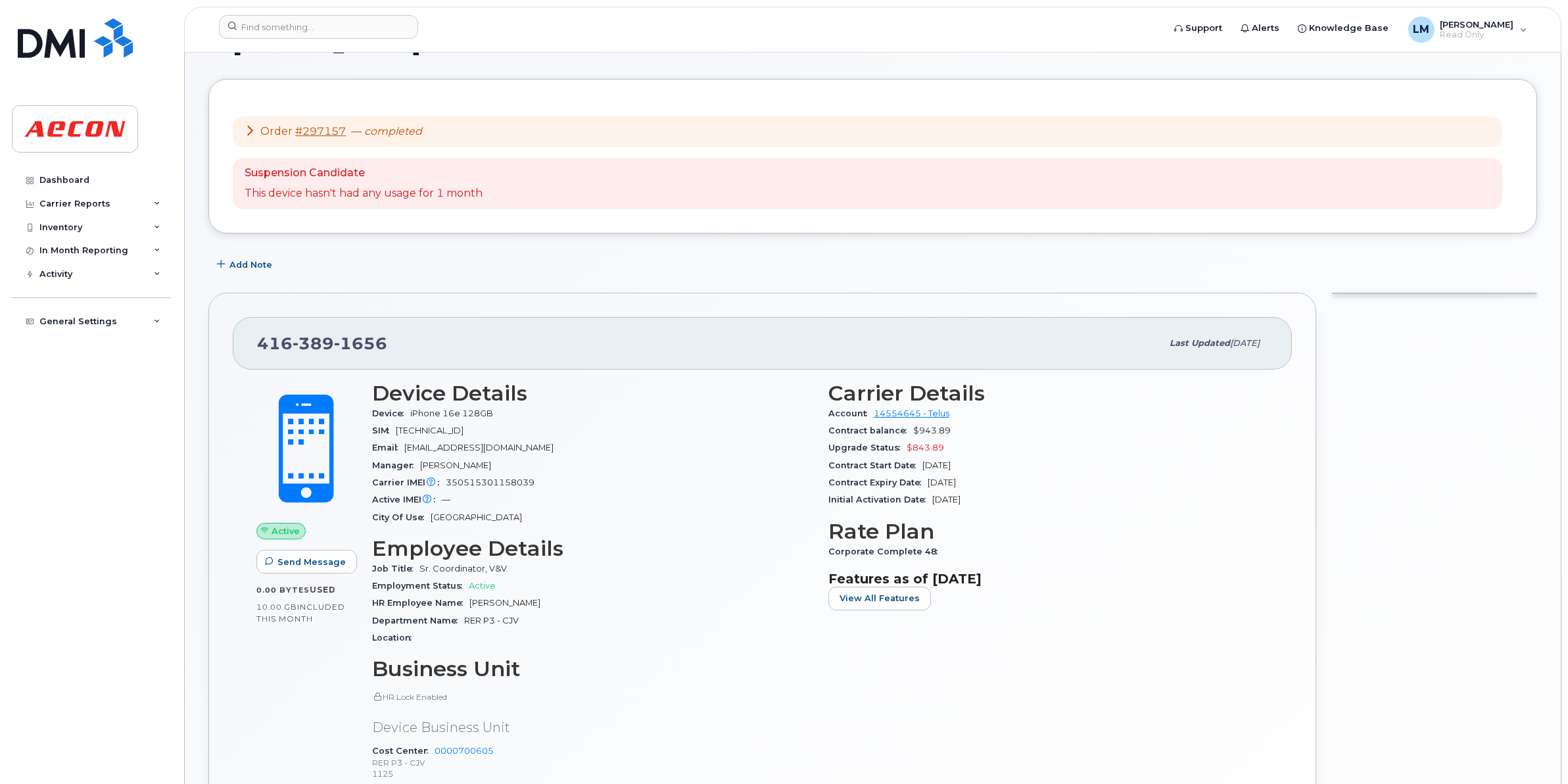
scroll to position [0, 0]
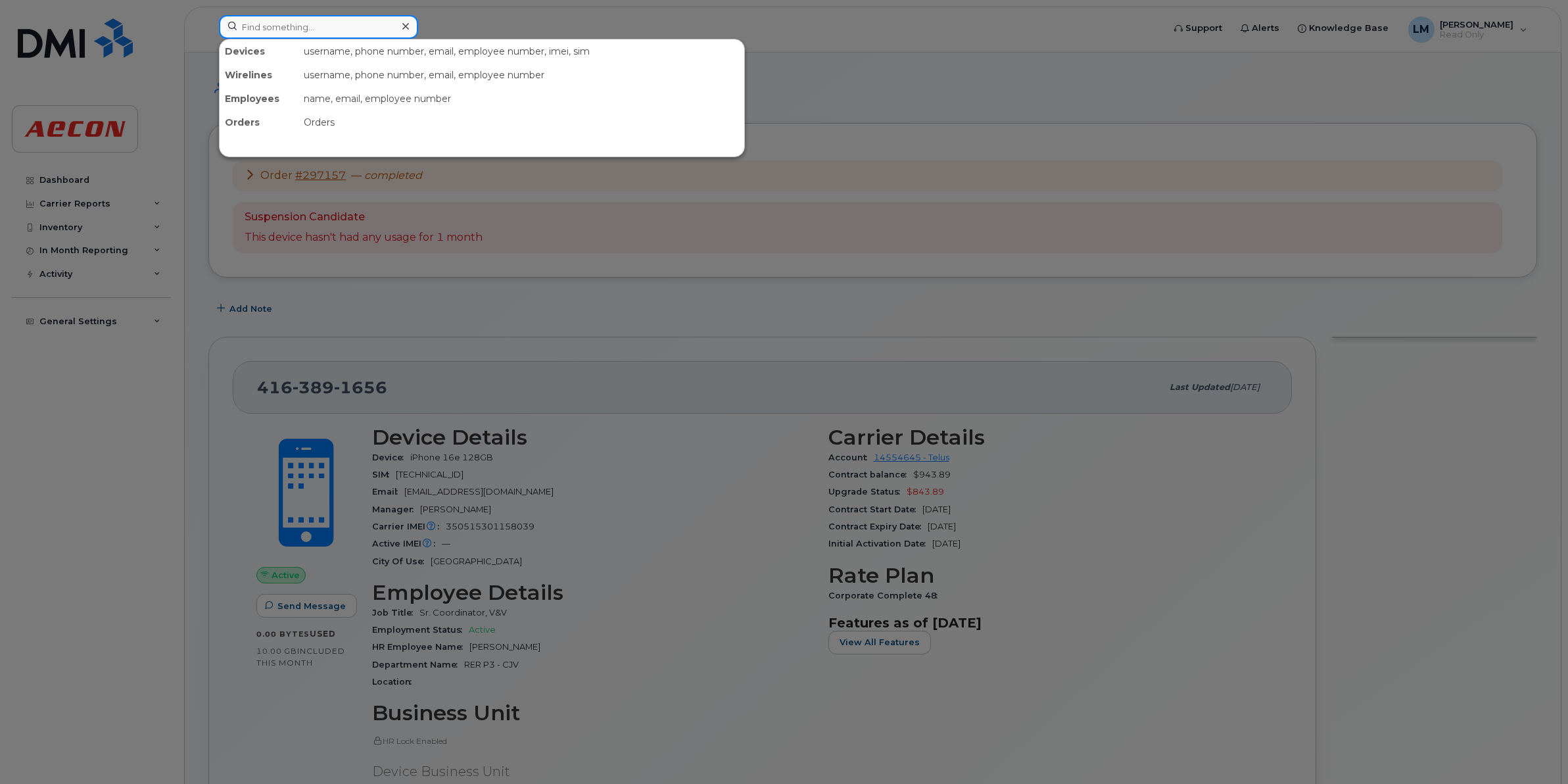
click at [274, 15] on input at bounding box center [319, 26] width 199 height 24
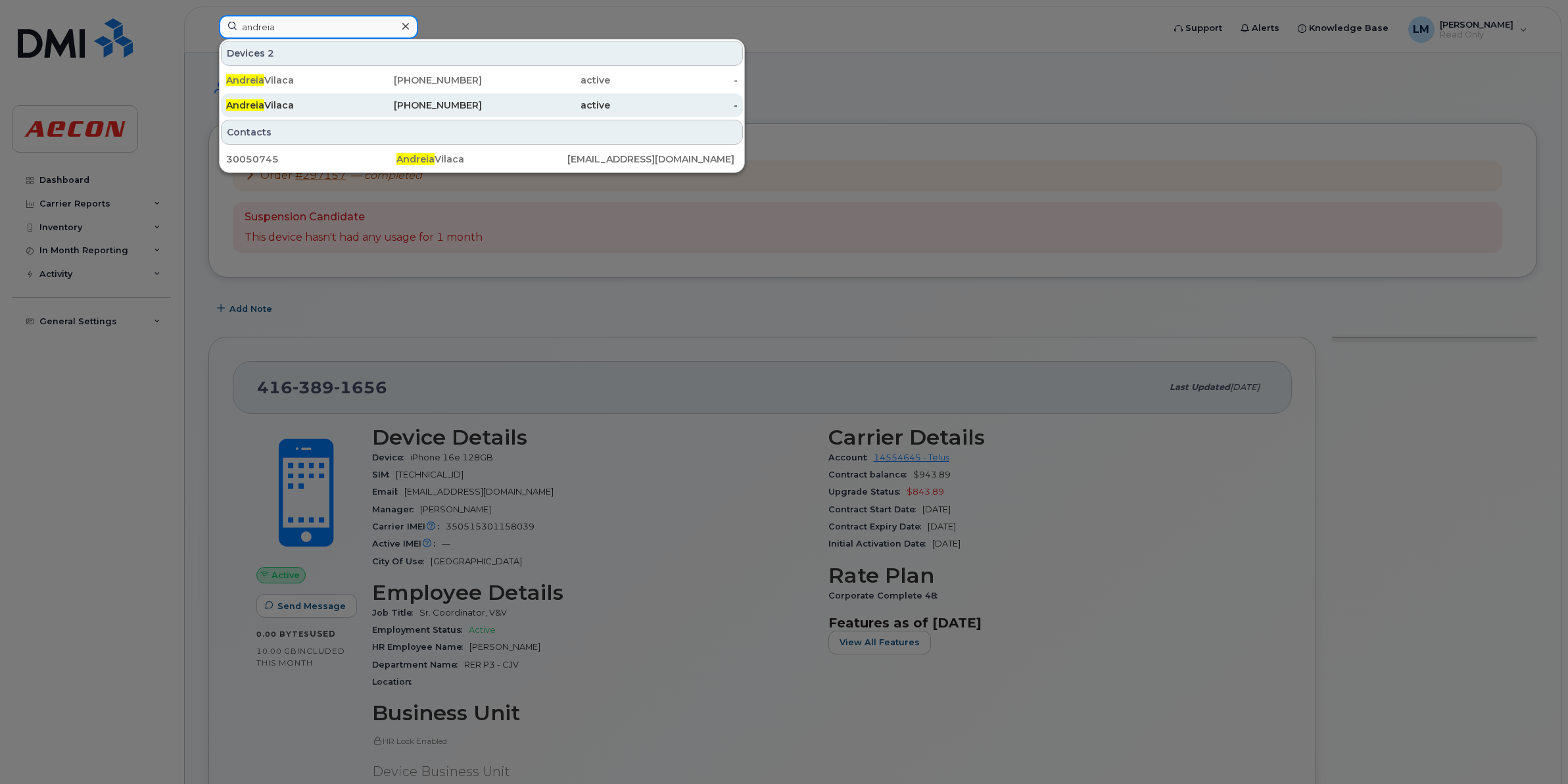
type input "andreia"
click at [391, 82] on div "416-200-8529" at bounding box center [418, 80] width 128 height 13
